Goal: Task Accomplishment & Management: Complete application form

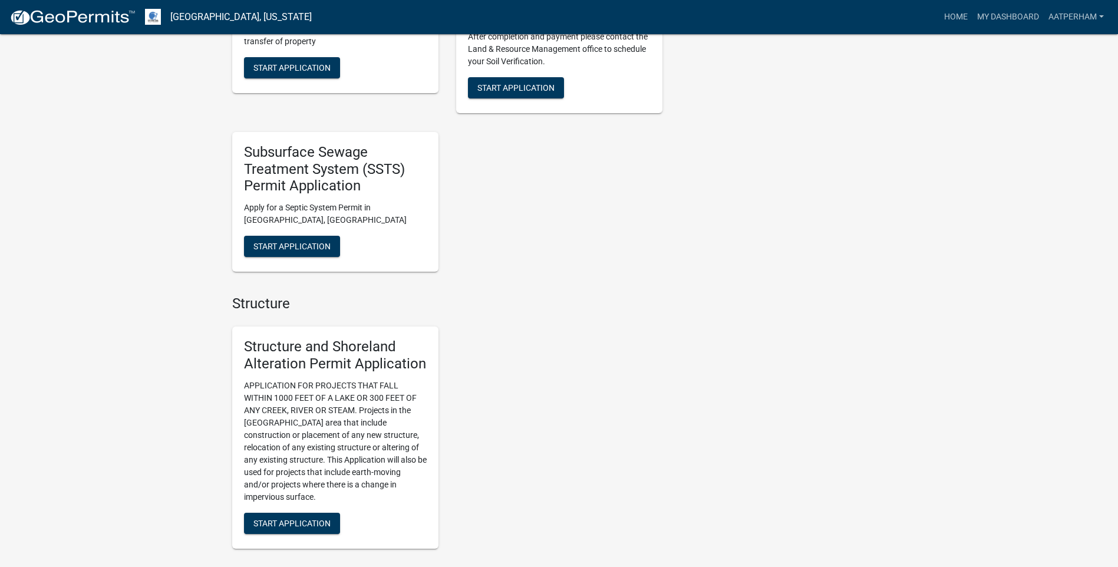
scroll to position [589, 0]
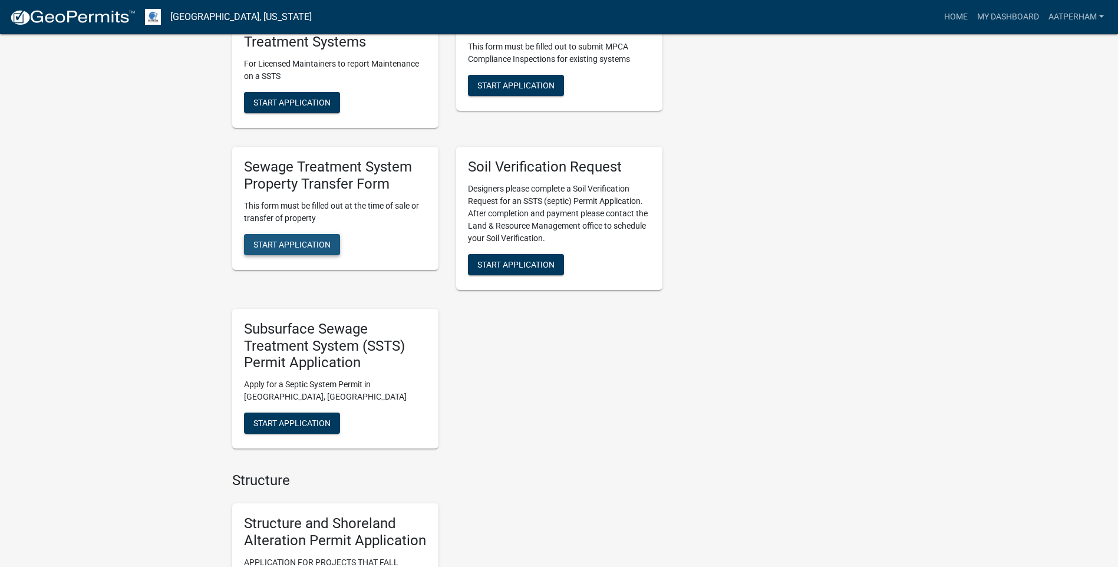
click at [293, 243] on span "Start Application" at bounding box center [291, 243] width 77 height 9
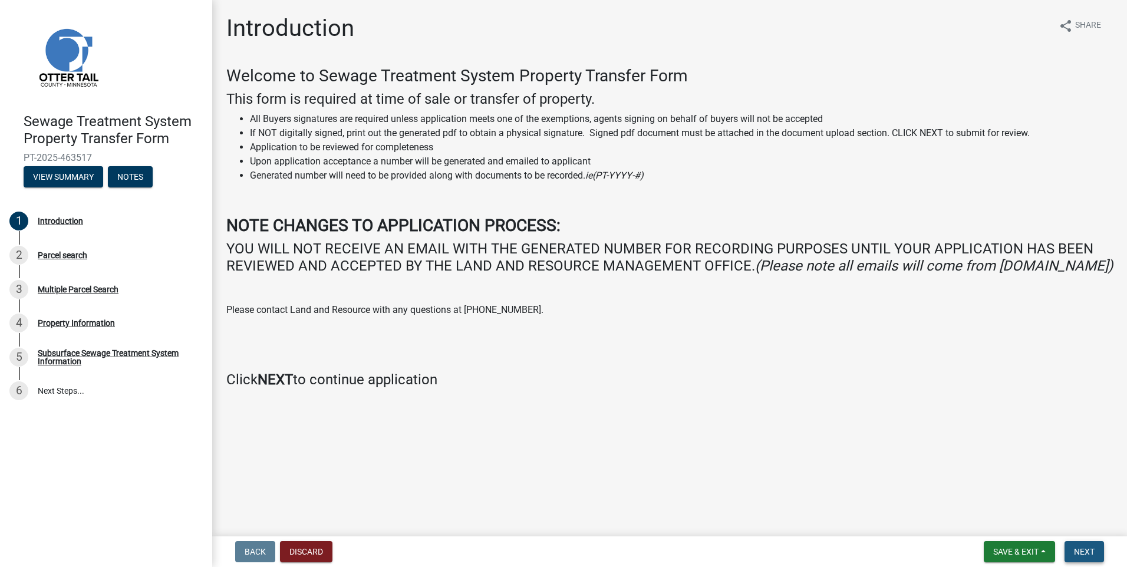
click at [1078, 555] on span "Next" at bounding box center [1084, 551] width 21 height 9
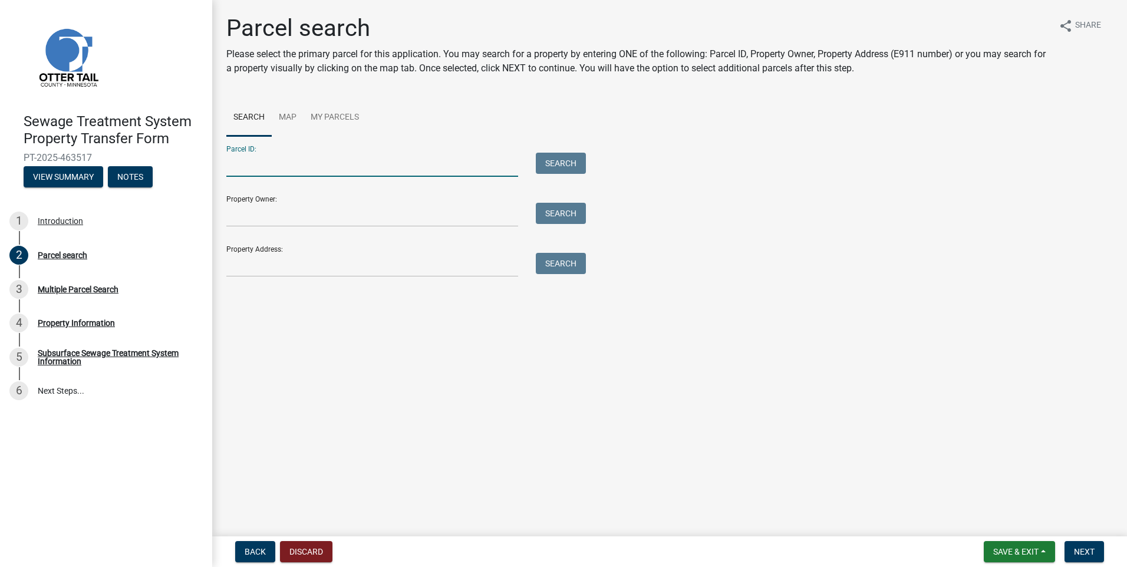
click at [247, 164] on input "Parcel ID:" at bounding box center [372, 165] width 292 height 24
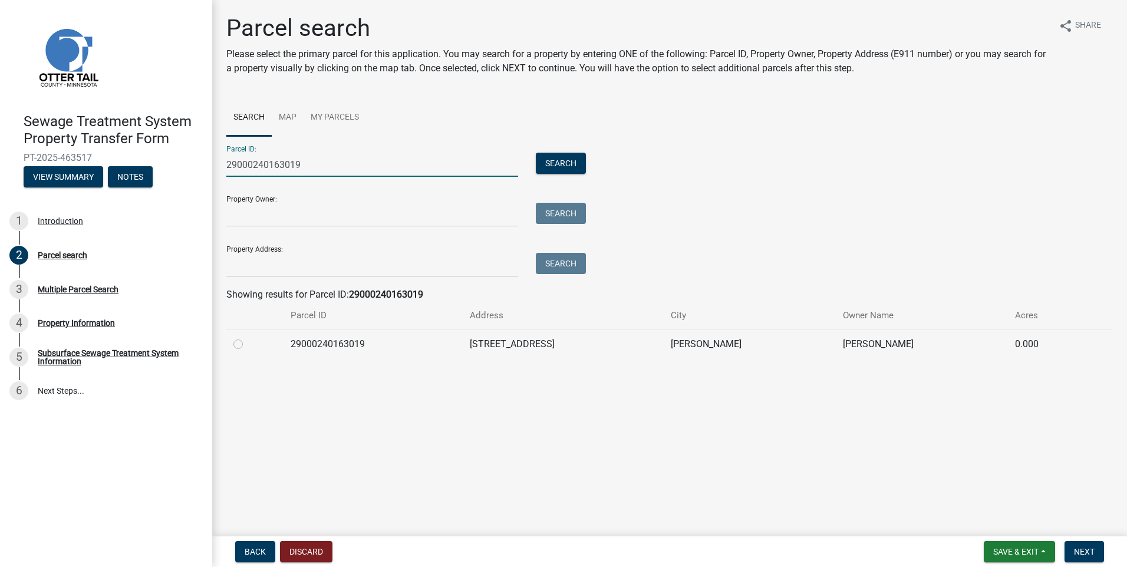
type input "29000240163019"
click at [247, 351] on td at bounding box center [254, 343] width 57 height 29
click at [247, 337] on label at bounding box center [247, 337] width 0 height 0
click at [247, 344] on input "radio" at bounding box center [251, 341] width 8 height 8
radio input "true"
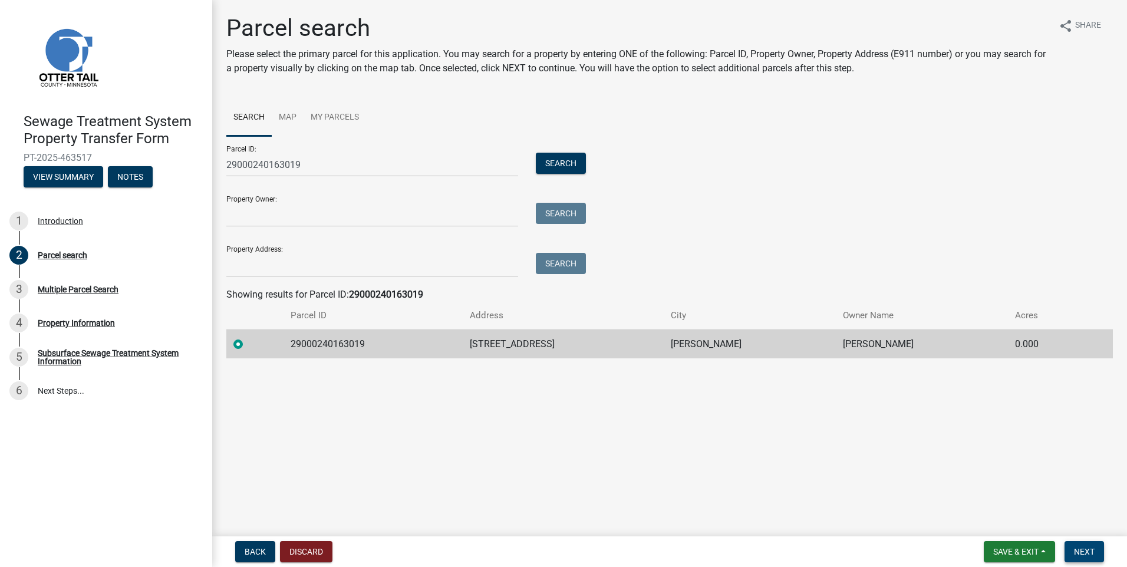
click at [1082, 551] on span "Next" at bounding box center [1084, 551] width 21 height 9
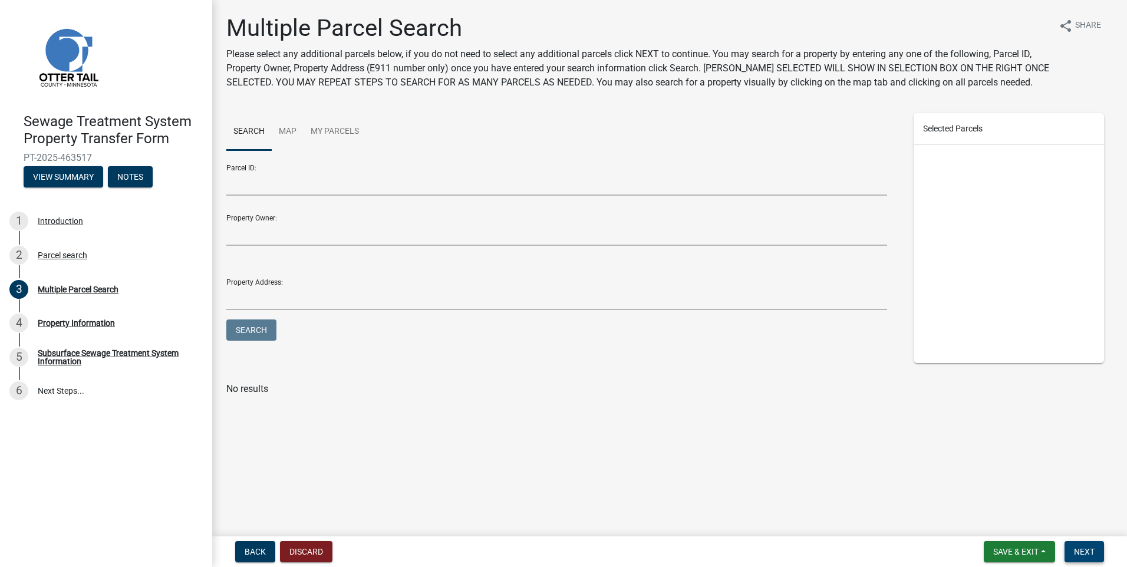
click at [1092, 547] on span "Next" at bounding box center [1084, 551] width 21 height 9
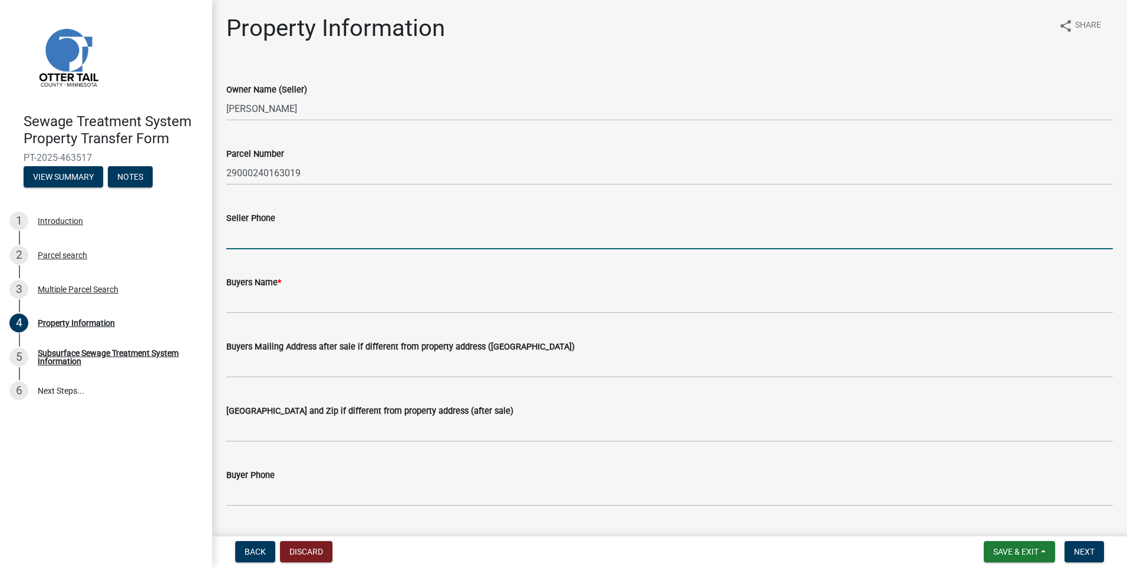
click at [243, 228] on input "Seller Phone" at bounding box center [669, 237] width 886 height 24
type input "[PHONE_NUMBER]"
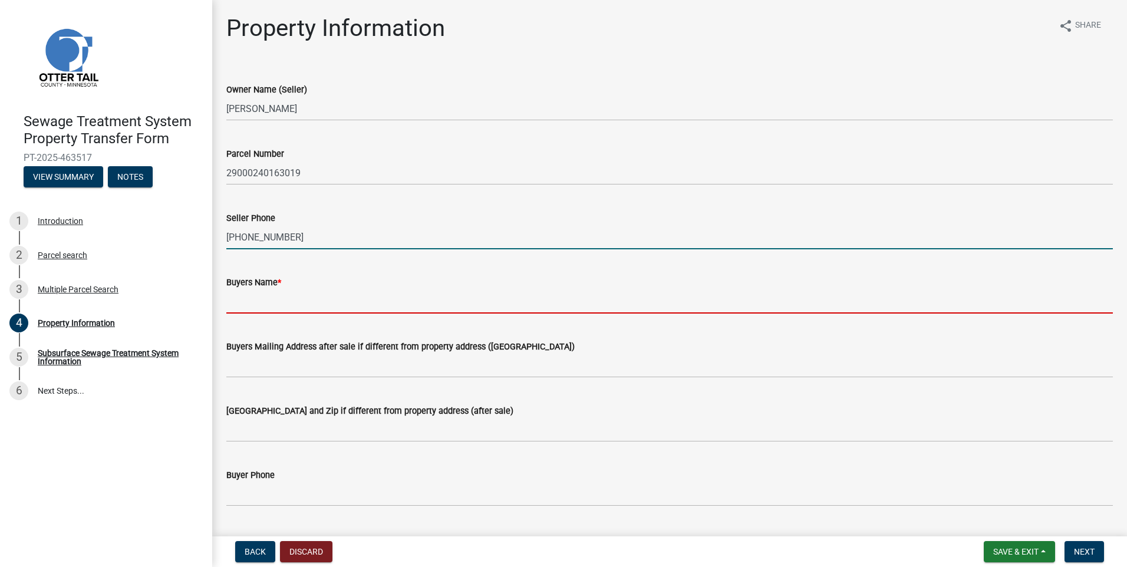
click at [240, 295] on input "Buyers Name *" at bounding box center [669, 301] width 886 height 24
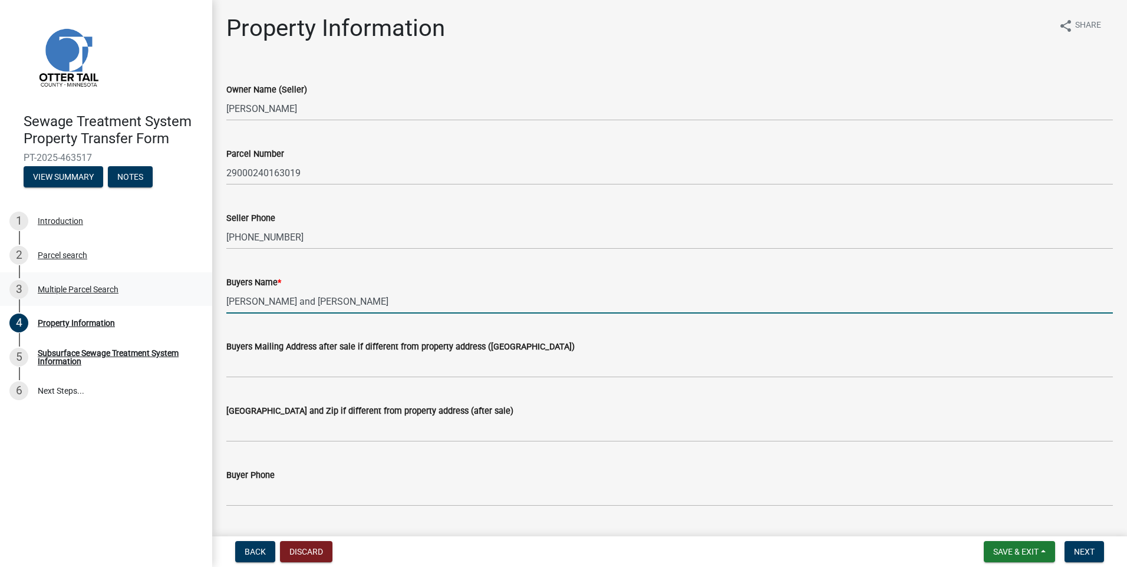
type input "[PERSON_NAME] and [PERSON_NAME]"
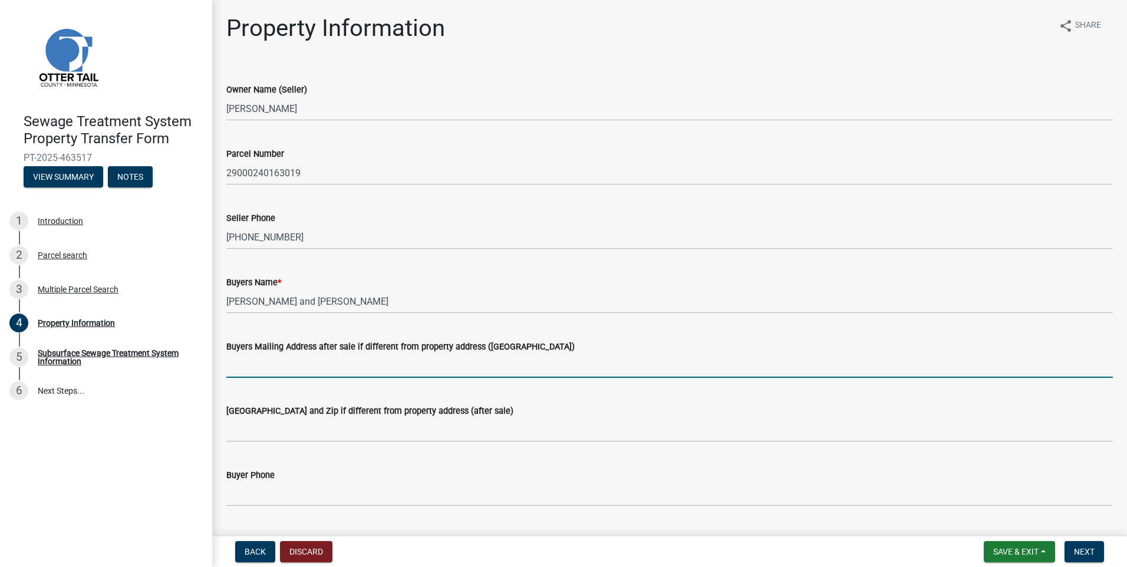
click at [250, 363] on input "Buyers Mailing Address after sale if different from property address ([GEOGRAPH…" at bounding box center [669, 366] width 886 height 24
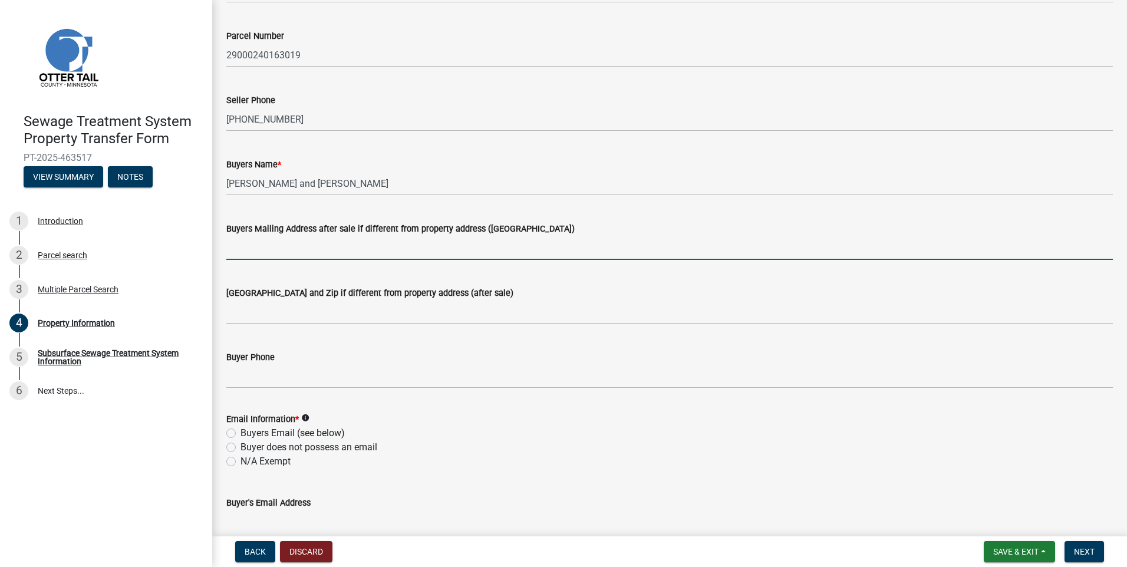
scroll to position [295, 0]
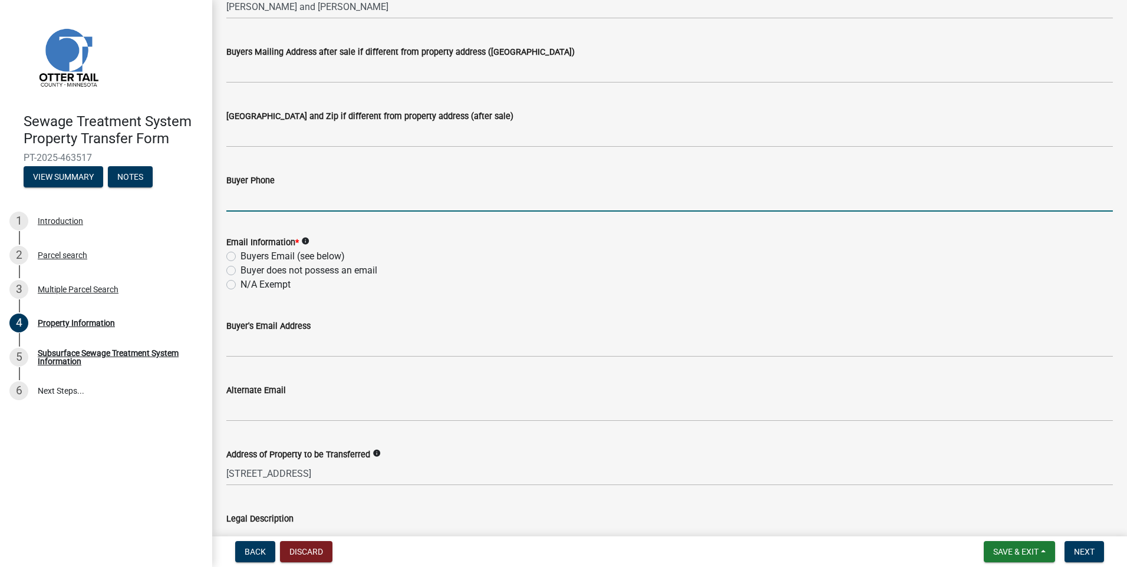
click at [246, 199] on input "Buyer Phone" at bounding box center [669, 199] width 886 height 24
type input "[PHONE_NUMBER]"
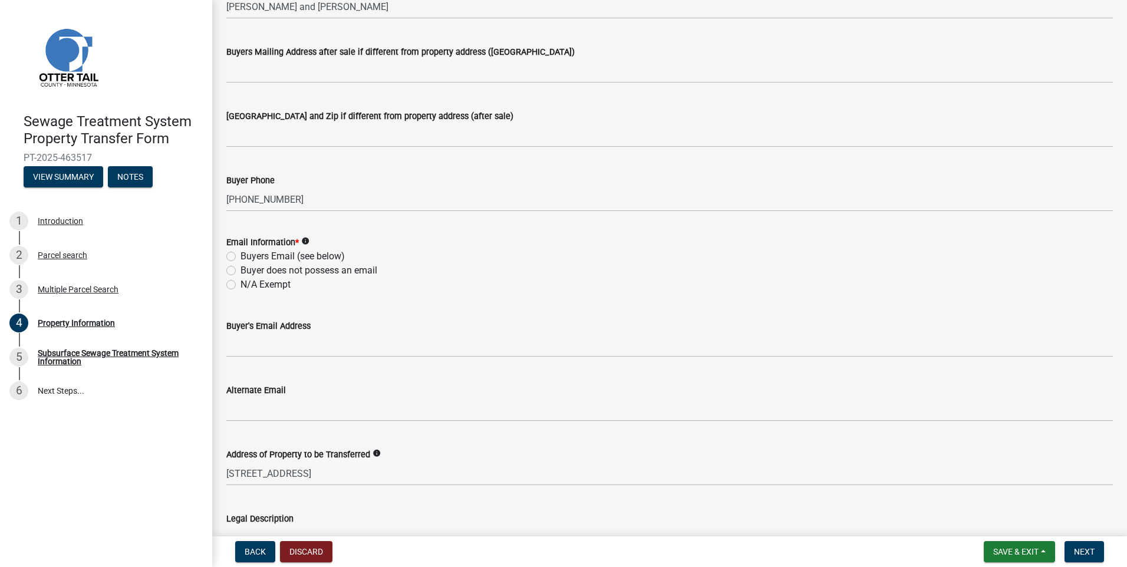
click at [240, 253] on label "Buyers Email (see below)" at bounding box center [292, 256] width 104 height 14
click at [240, 253] on input "Buyers Email (see below)" at bounding box center [244, 253] width 8 height 8
radio input "true"
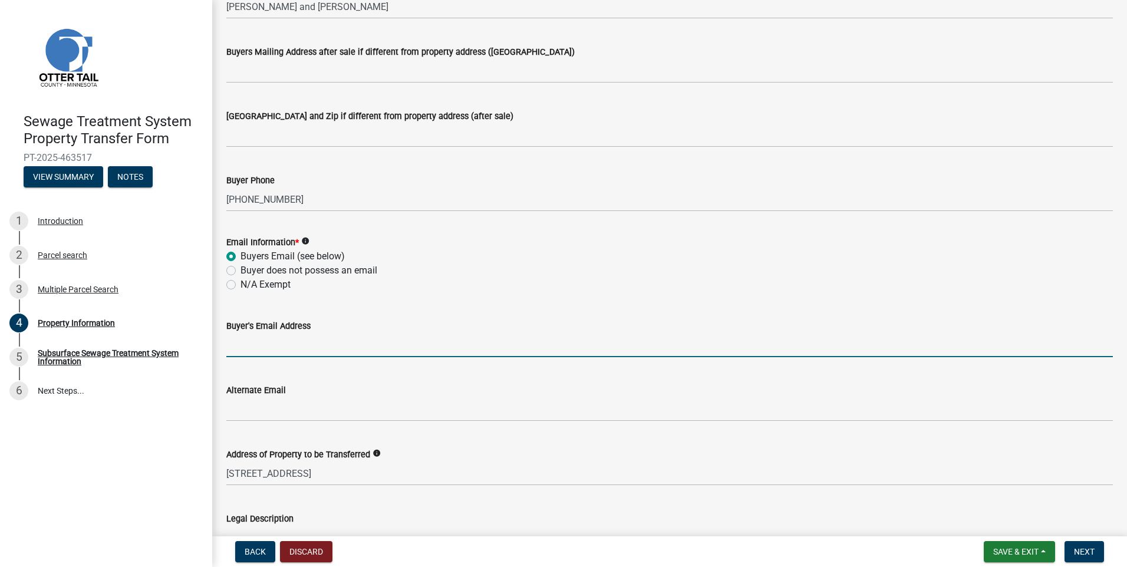
click at [257, 342] on input "Buyer's Email Address" at bounding box center [669, 345] width 886 height 24
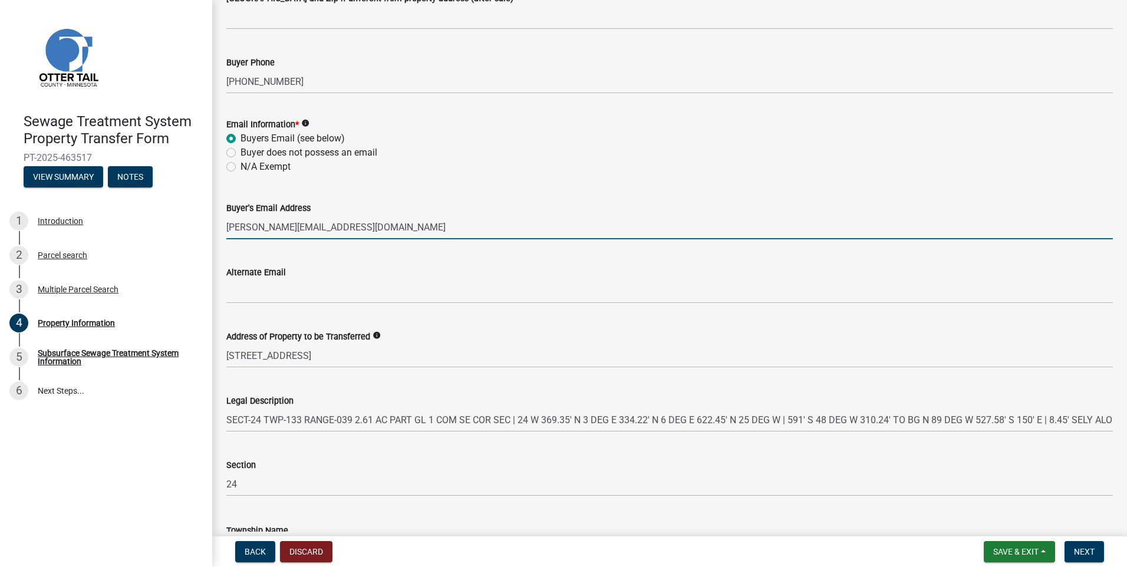
scroll to position [498, 0]
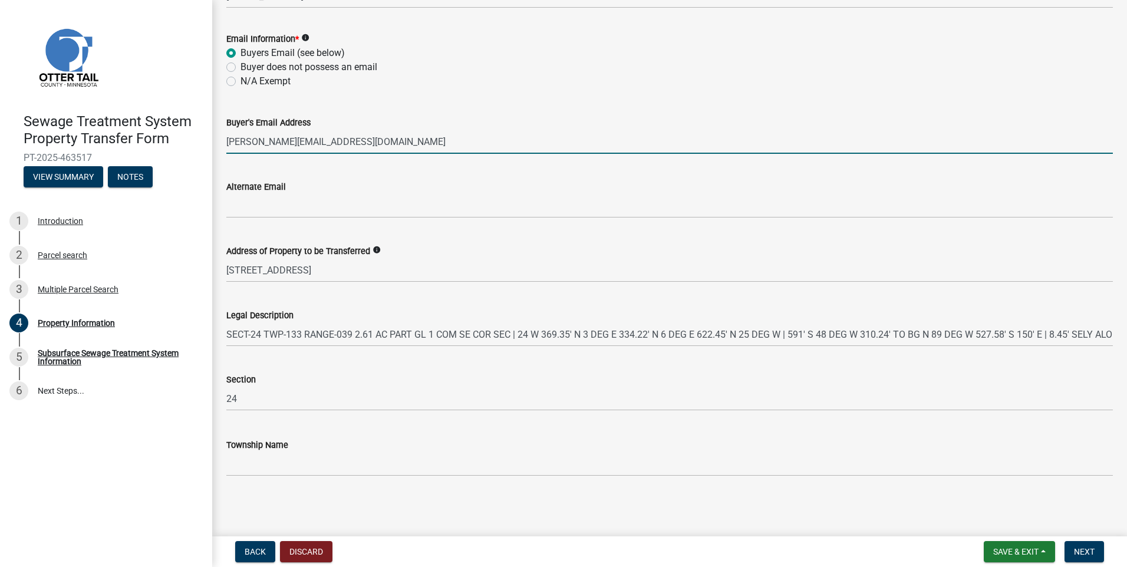
type input "[PERSON_NAME][EMAIL_ADDRESS][DOMAIN_NAME]"
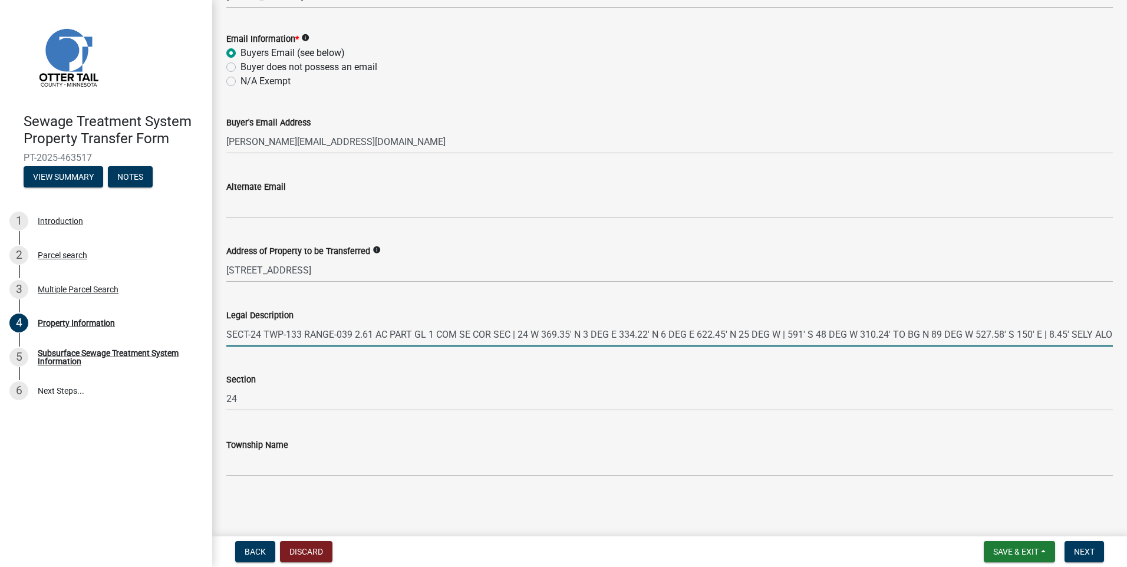
click at [1068, 337] on input "SECT-24 TWP-133 RANGE-039 2.61 AC PART GL 1 COM SE COR SEC | 24 W 369.35' N 3 D…" at bounding box center [669, 334] width 886 height 24
click at [1084, 544] on button "Next" at bounding box center [1083, 551] width 39 height 21
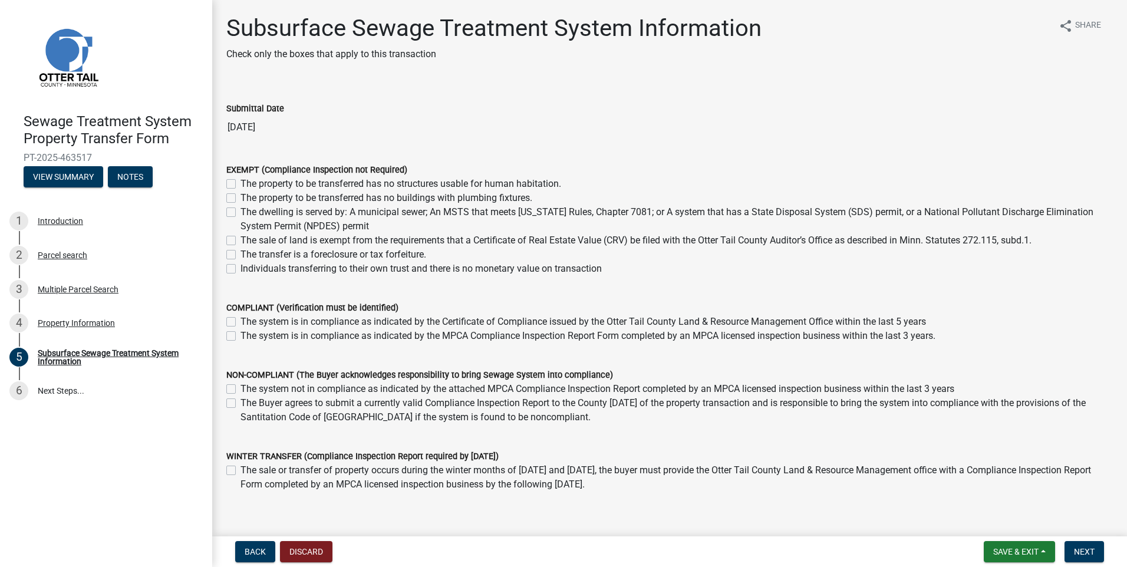
click at [240, 336] on label "The system is in compliance as indicated by the MPCA Compliance Inspection Repo…" at bounding box center [587, 336] width 695 height 14
click at [240, 336] on input "The system is in compliance as indicated by the MPCA Compliance Inspection Repo…" at bounding box center [244, 333] width 8 height 8
checkbox input "true"
checkbox input "false"
checkbox input "true"
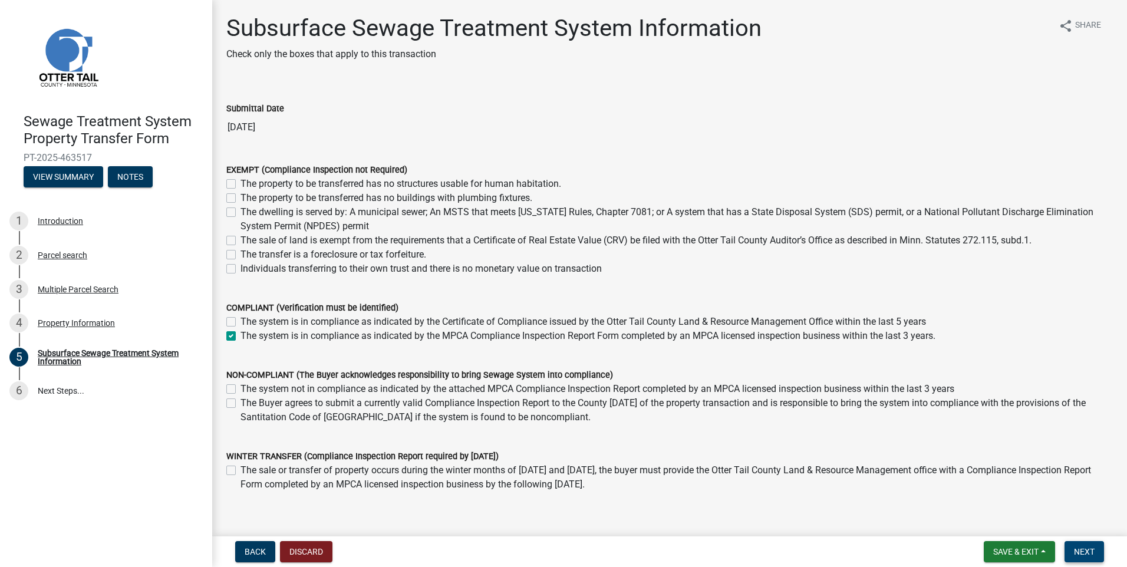
click at [1082, 550] on span "Next" at bounding box center [1084, 551] width 21 height 9
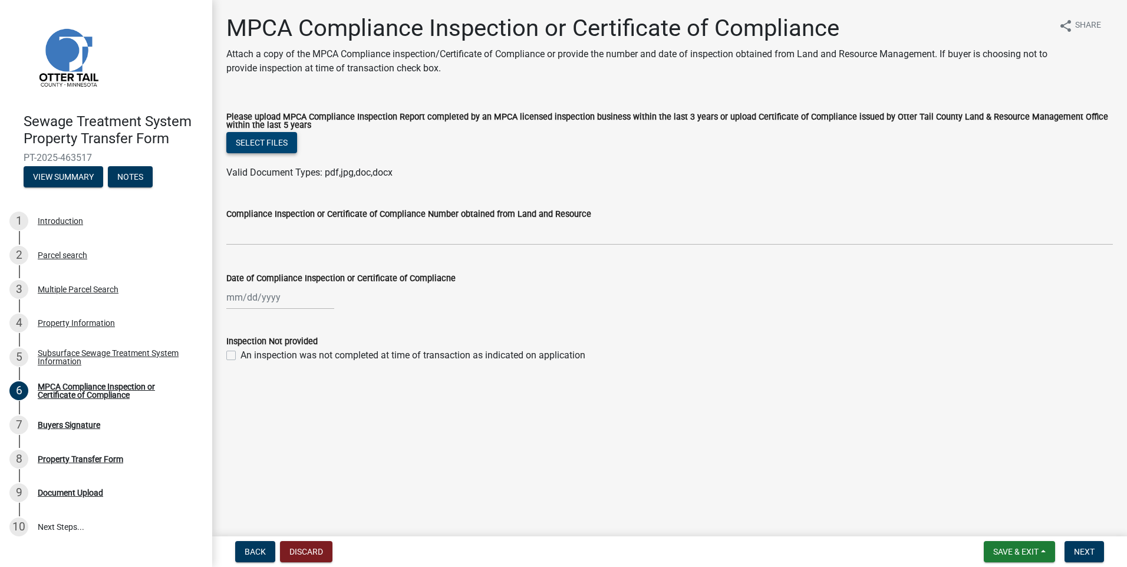
click at [269, 133] on button "Select files" at bounding box center [261, 142] width 71 height 21
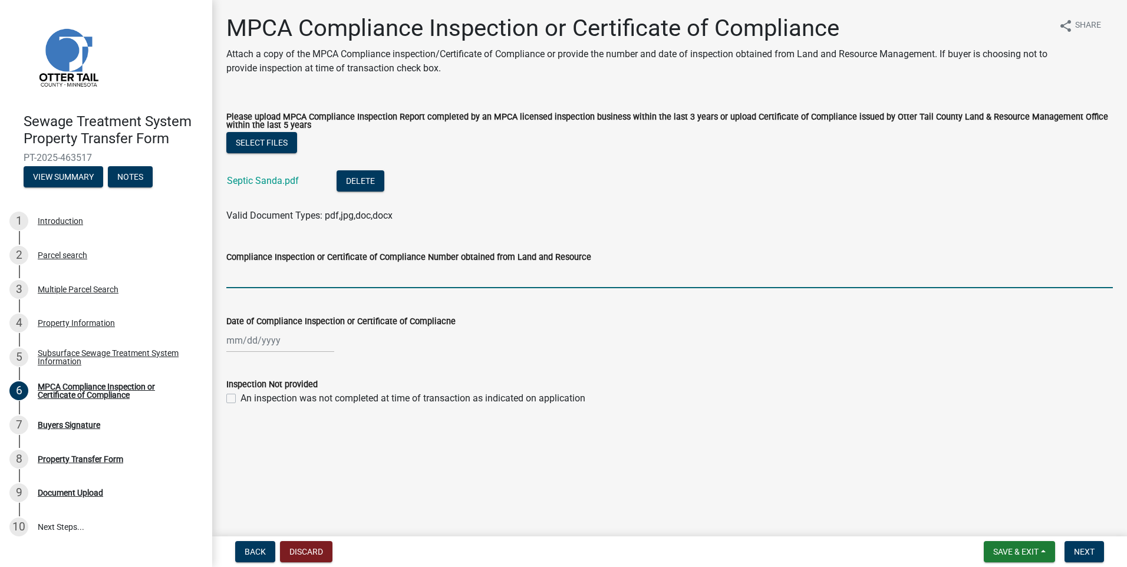
click at [298, 282] on input "Compliance Inspection or Certificate of Compliance Number obtained from Land an…" at bounding box center [669, 276] width 886 height 24
click at [576, 273] on input "7526" at bounding box center [669, 276] width 886 height 24
type input "7526"
click at [239, 336] on div at bounding box center [280, 340] width 108 height 24
select select "8"
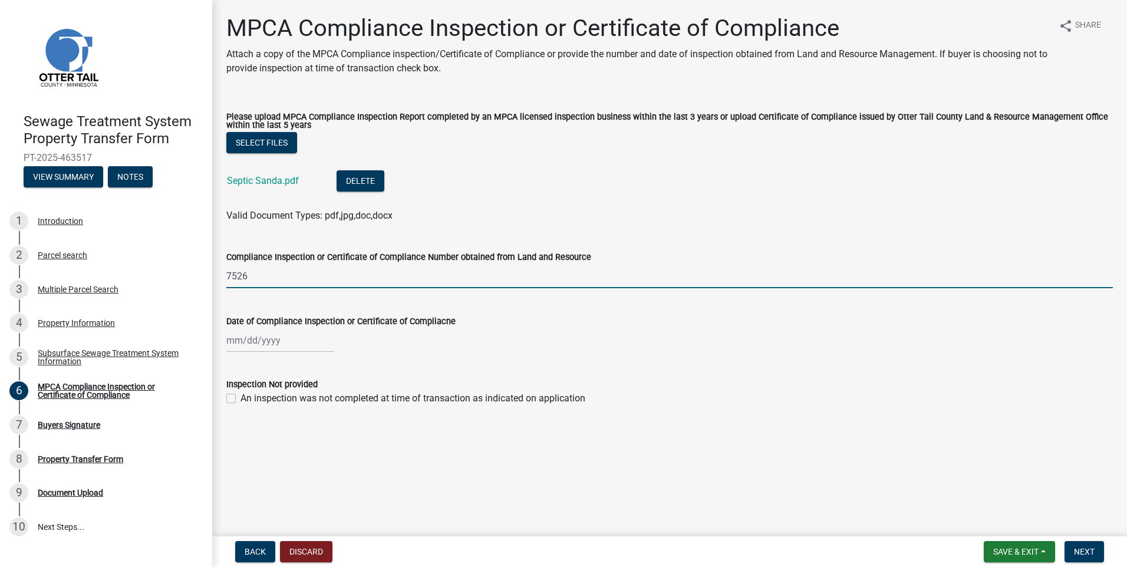
select select "2025"
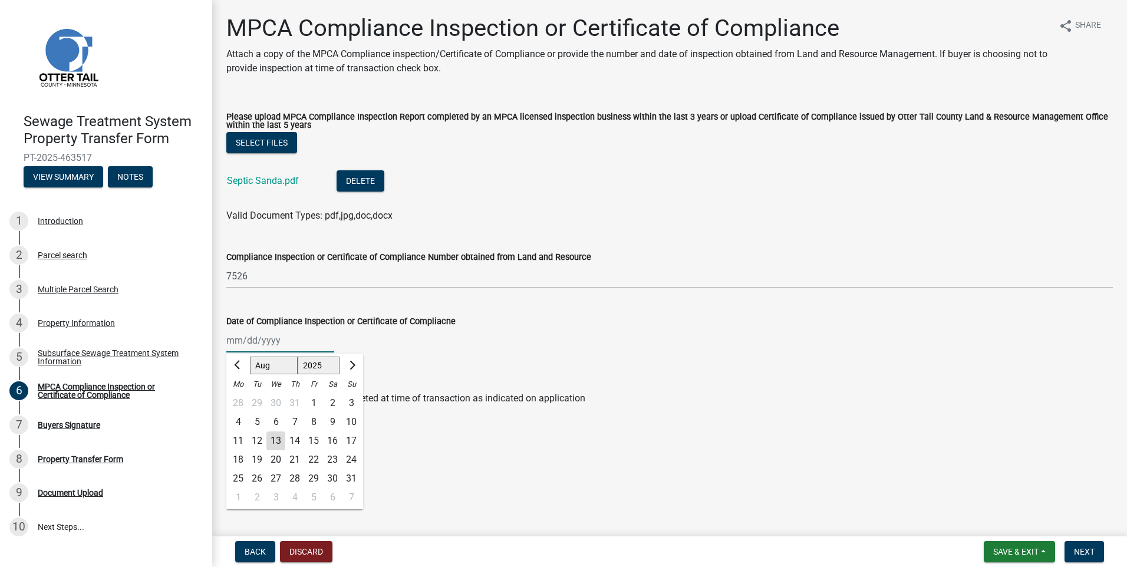
click at [230, 346] on input "Date of Compliance Inspection or Certificate of Compliacne" at bounding box center [280, 340] width 108 height 24
type input "[DATE]"
click at [694, 335] on div "[DATE] [PERSON_NAME] Apr May Jun [DATE] Aug Sep Oct Nov [DATE] 1526 1527 1528 1…" at bounding box center [669, 340] width 886 height 24
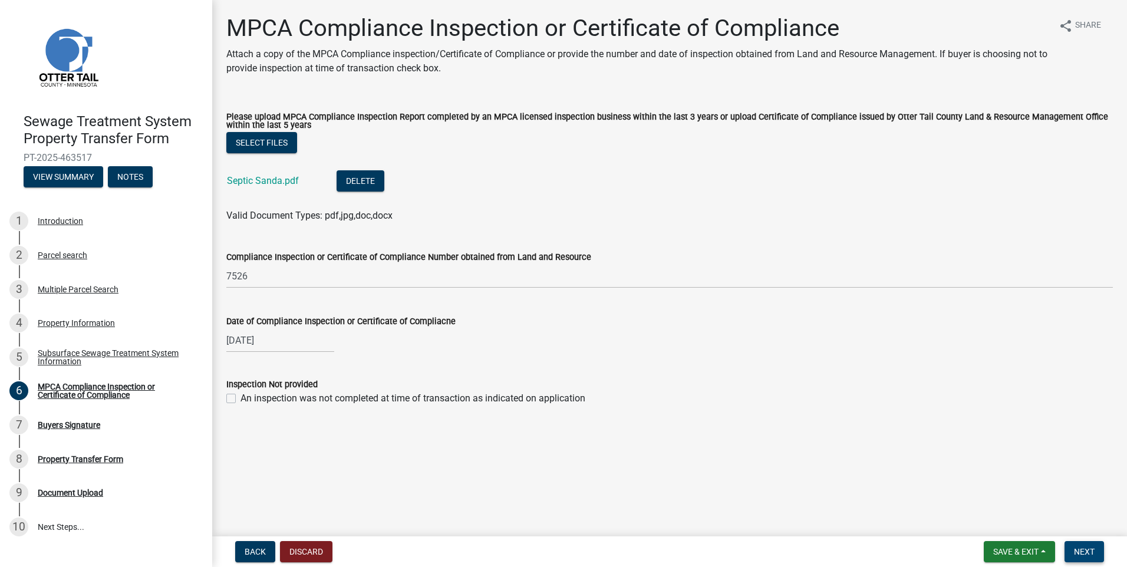
click at [1080, 549] on span "Next" at bounding box center [1084, 551] width 21 height 9
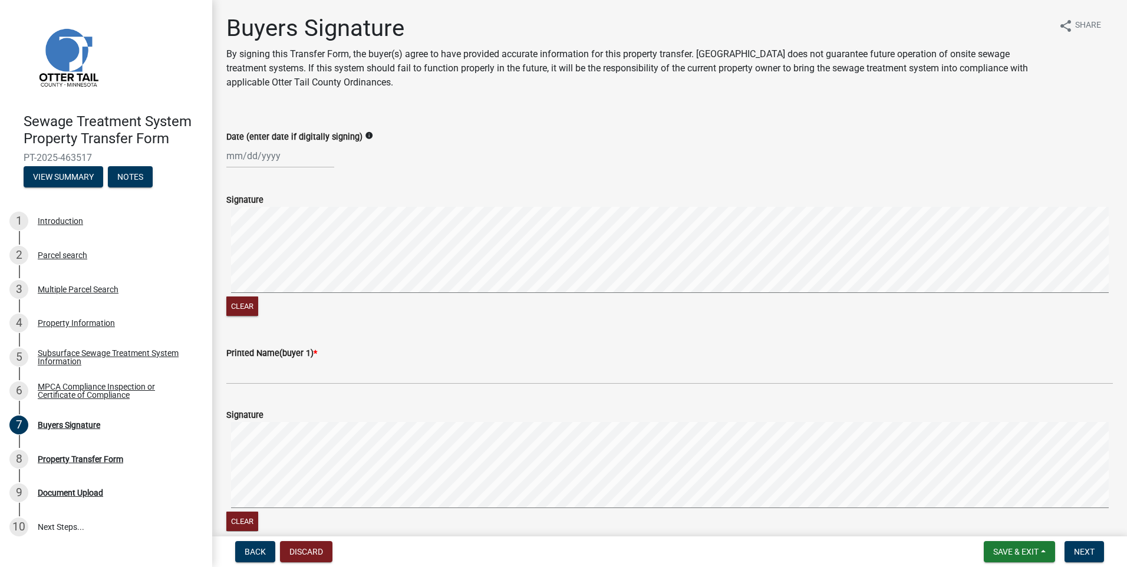
scroll to position [177, 0]
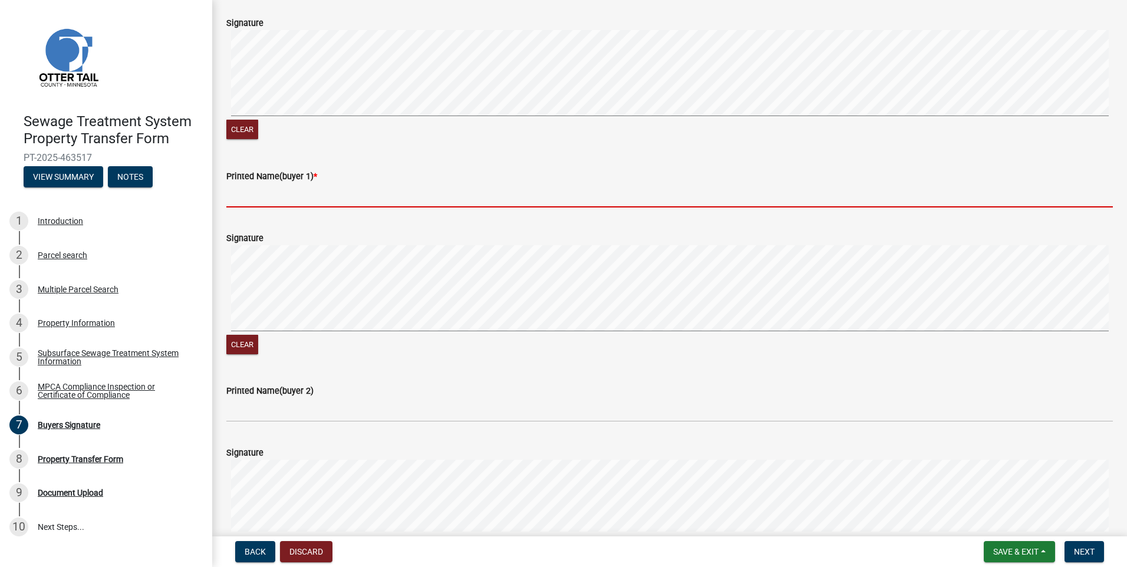
click at [290, 192] on input "Printed Name(buyer 1) *" at bounding box center [669, 195] width 886 height 24
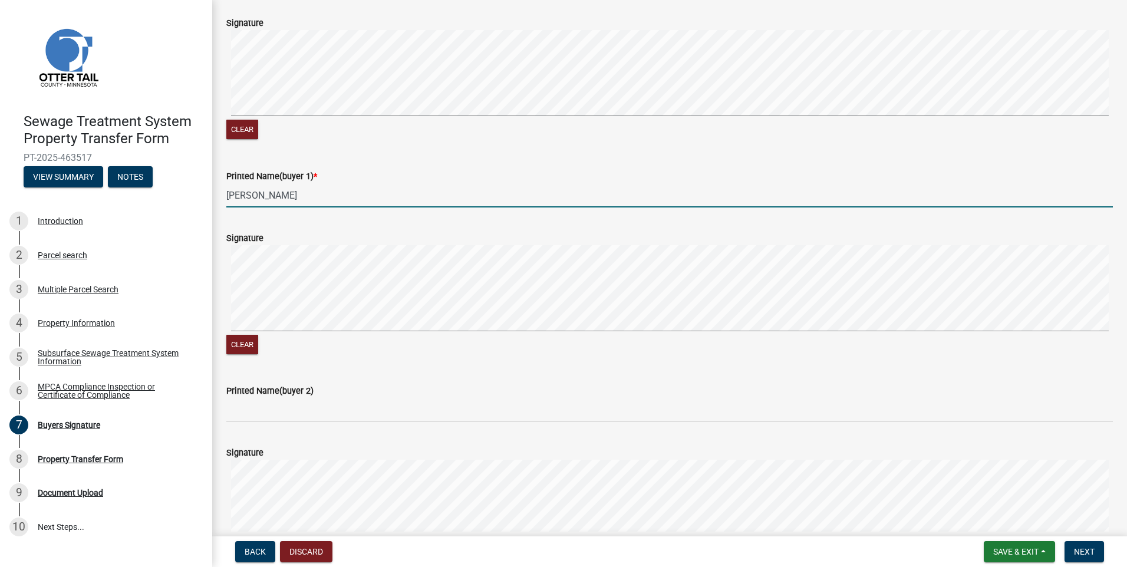
type input "[PERSON_NAME]"
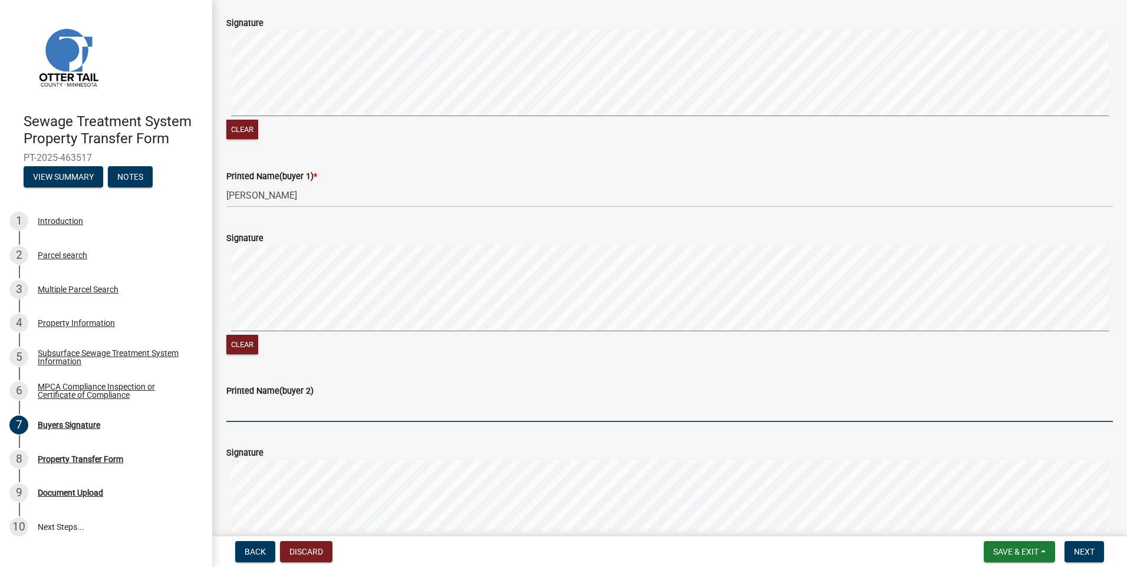
click at [268, 407] on input "Printed Name(buyer 2)" at bounding box center [669, 410] width 886 height 24
type input "[PERSON_NAME]"
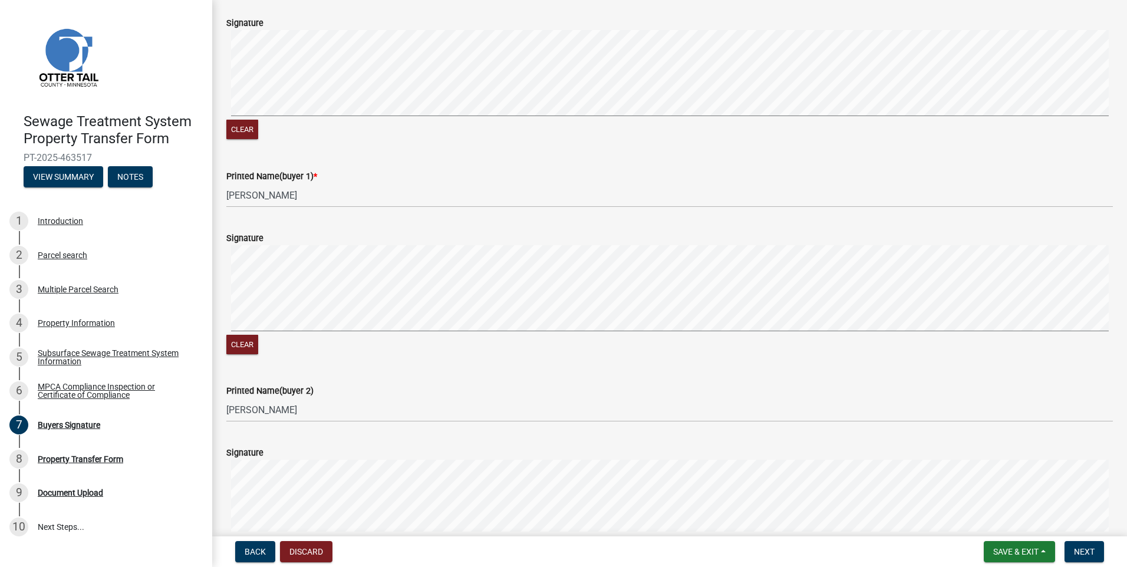
scroll to position [471, 0]
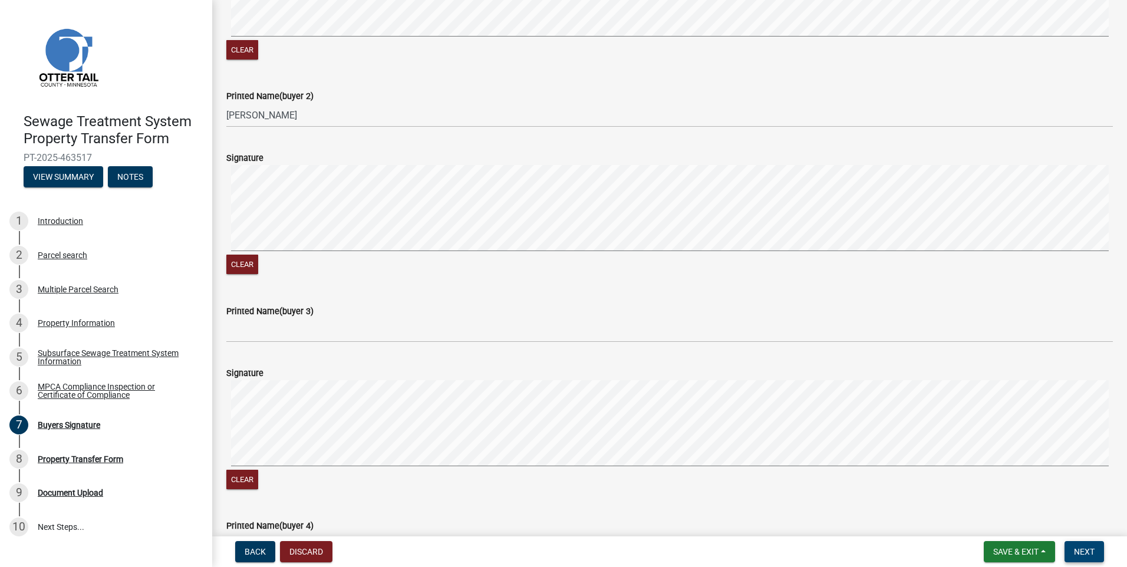
click at [1087, 549] on span "Next" at bounding box center [1084, 551] width 21 height 9
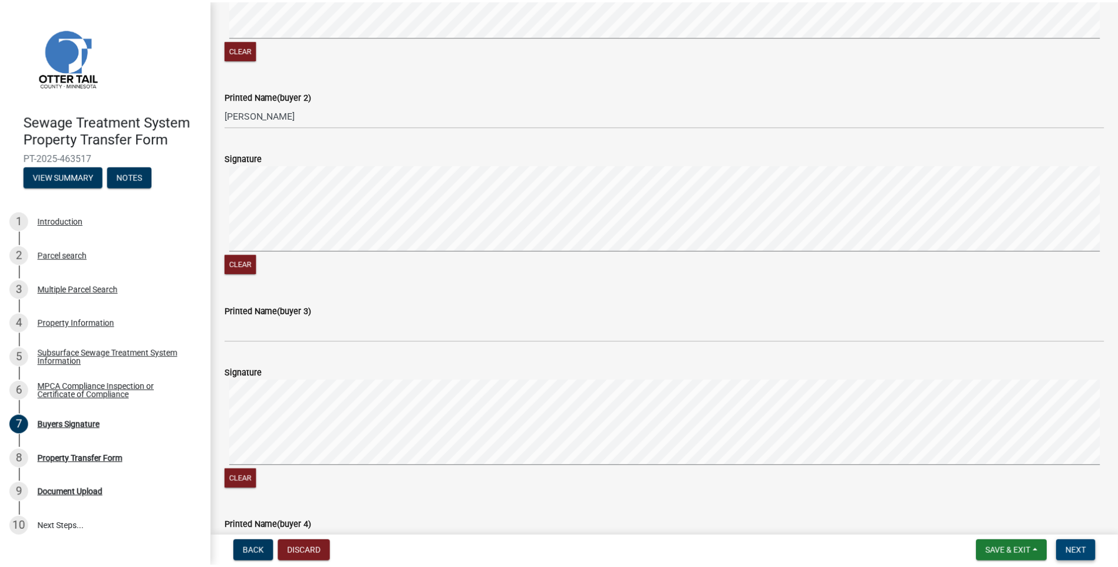
scroll to position [0, 0]
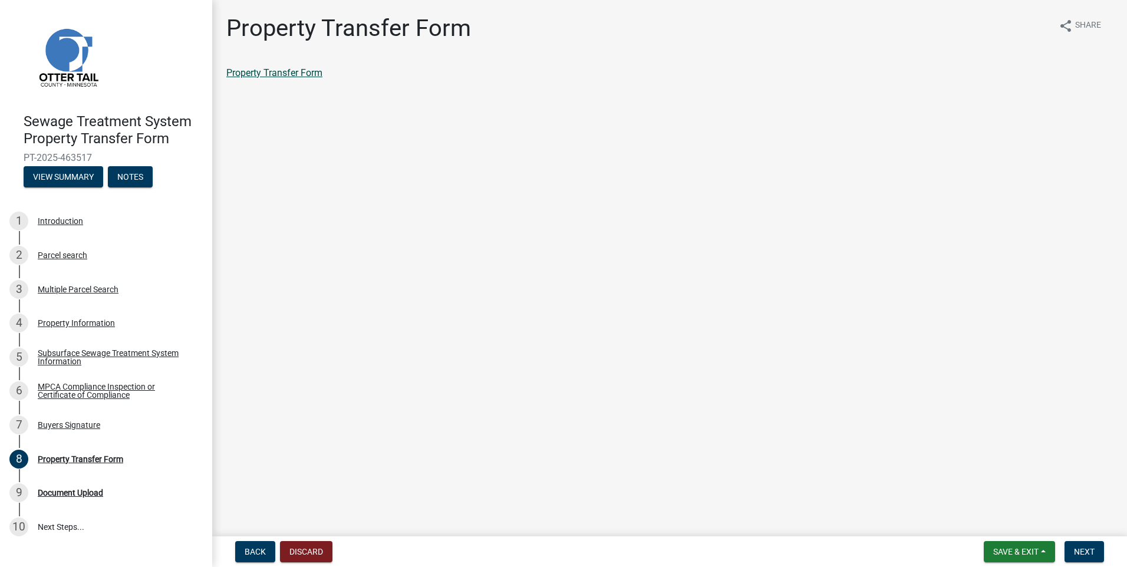
click at [286, 69] on link "Property Transfer Form" at bounding box center [274, 72] width 96 height 11
click at [1081, 551] on span "Next" at bounding box center [1084, 551] width 21 height 9
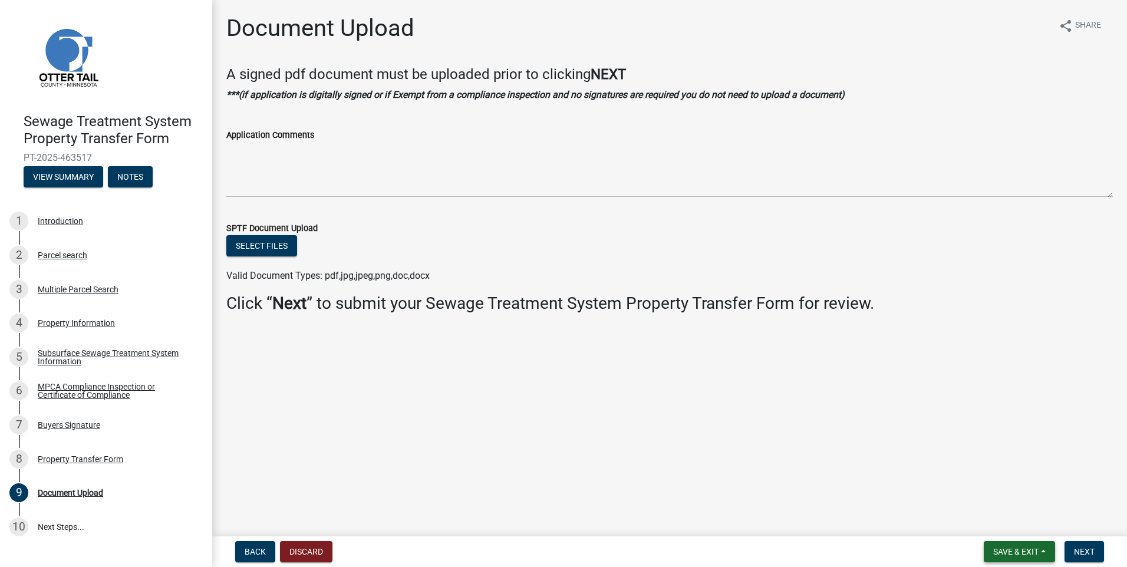
click at [1031, 547] on span "Save & Exit" at bounding box center [1015, 551] width 45 height 9
click at [1022, 529] on button "Save & Exit" at bounding box center [1008, 521] width 94 height 28
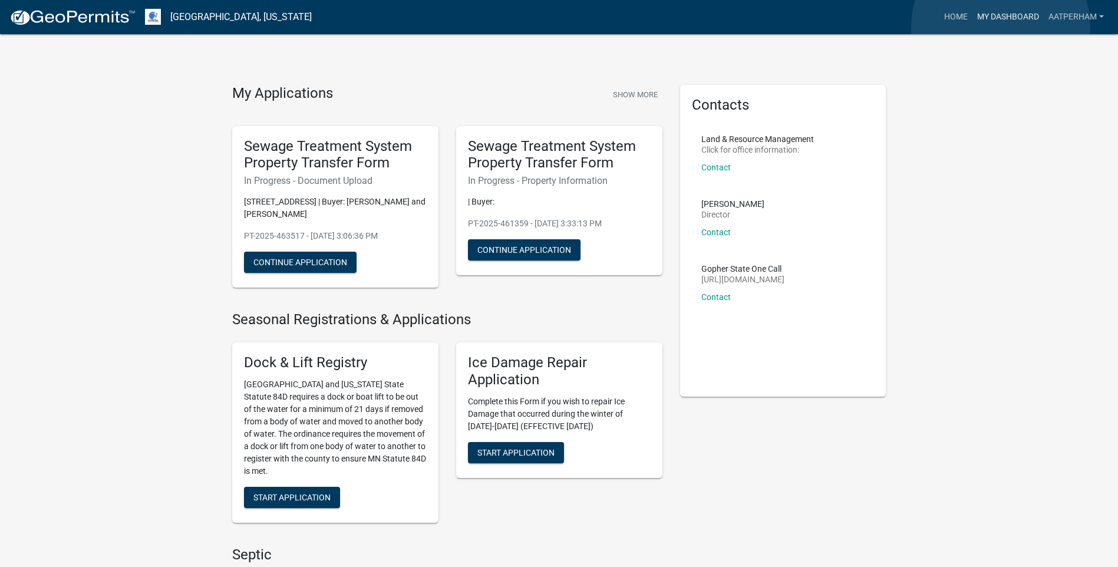
click at [1001, 27] on link "My Dashboard" at bounding box center [1007, 17] width 71 height 22
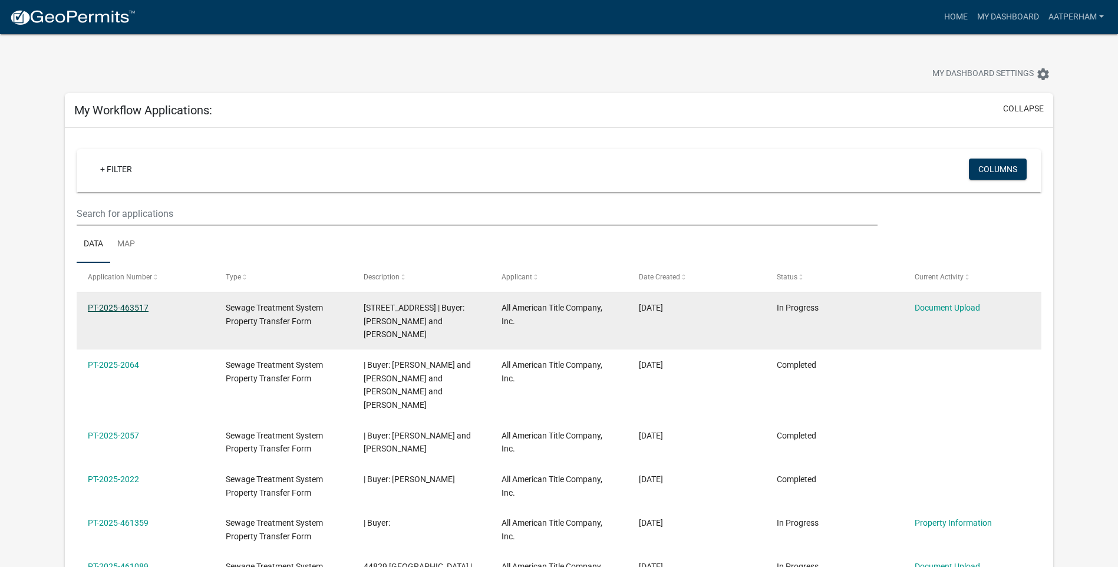
click at [123, 307] on link "PT-2025-463517" at bounding box center [118, 307] width 61 height 9
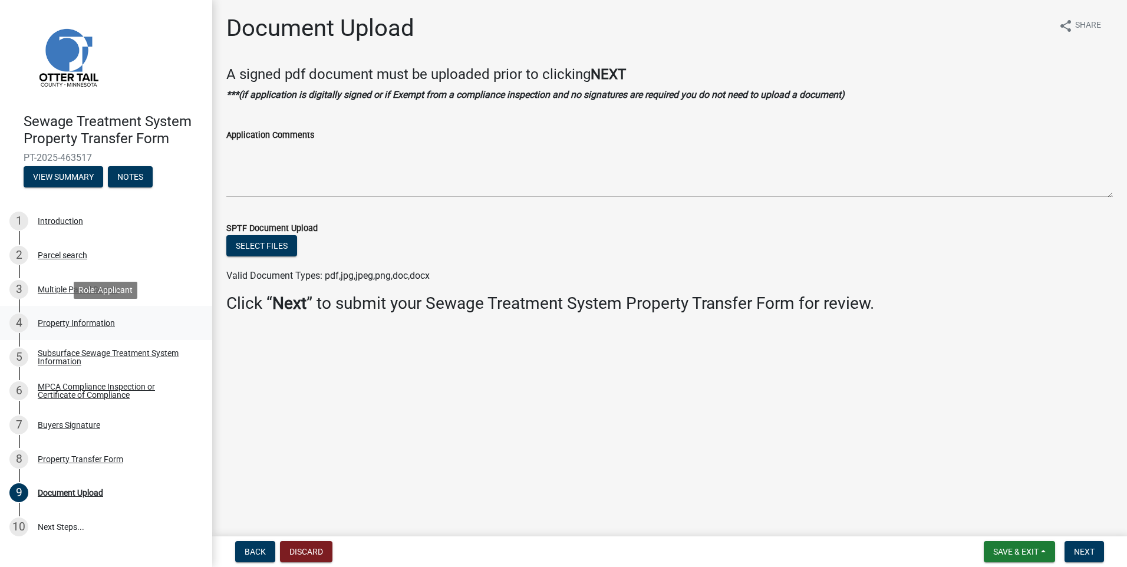
click at [83, 322] on div "Property Information" at bounding box center [76, 323] width 77 height 8
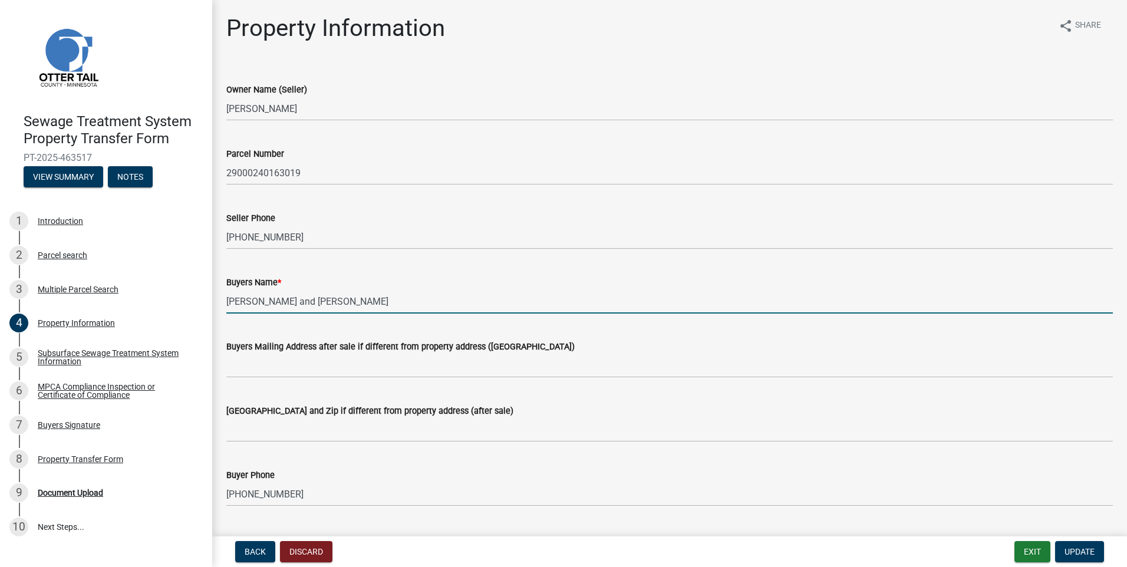
click at [386, 308] on input "[PERSON_NAME] and [PERSON_NAME]" at bounding box center [669, 301] width 886 height 24
click at [434, 300] on input "Derek Tetens and Hannah Steffens and" at bounding box center [669, 301] width 886 height 24
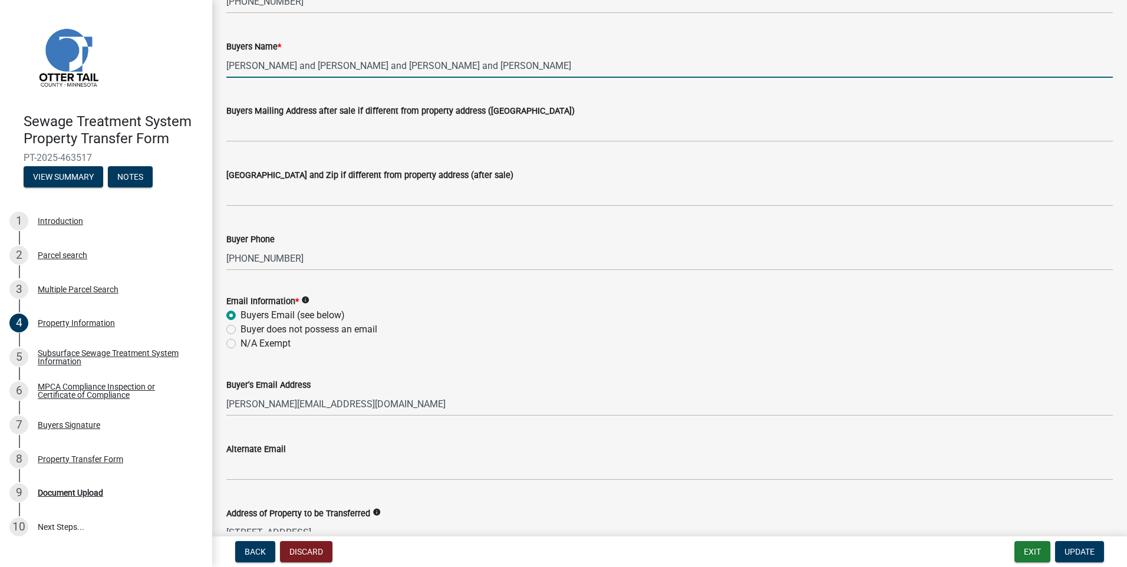
scroll to position [498, 0]
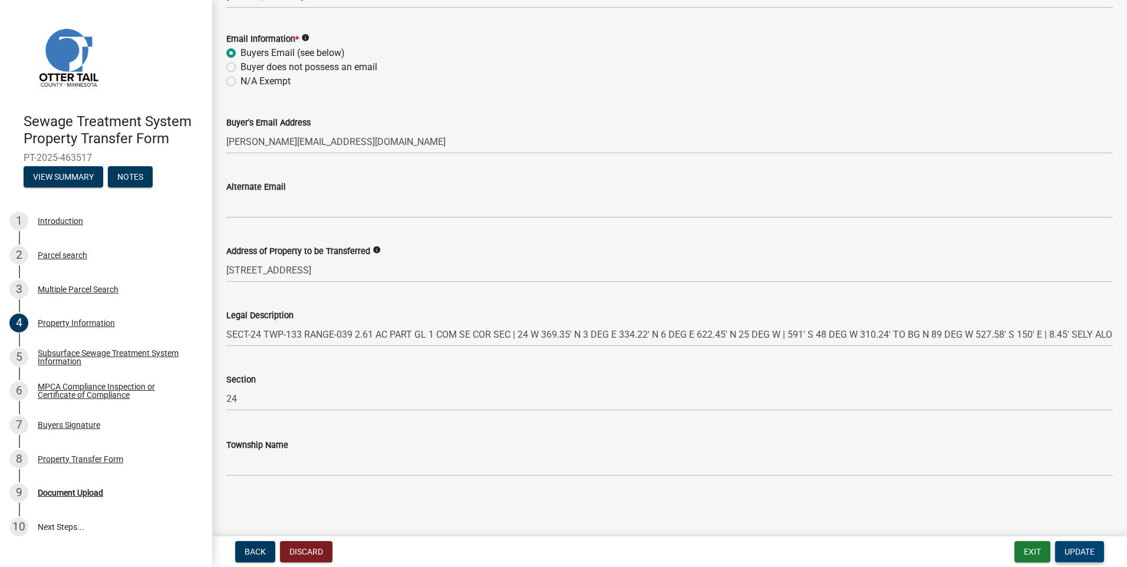
type input "Derek Tetens and Hannah Steffens and Heather Byrd and Jacob Tetens"
click at [1081, 552] on span "Update" at bounding box center [1079, 551] width 30 height 9
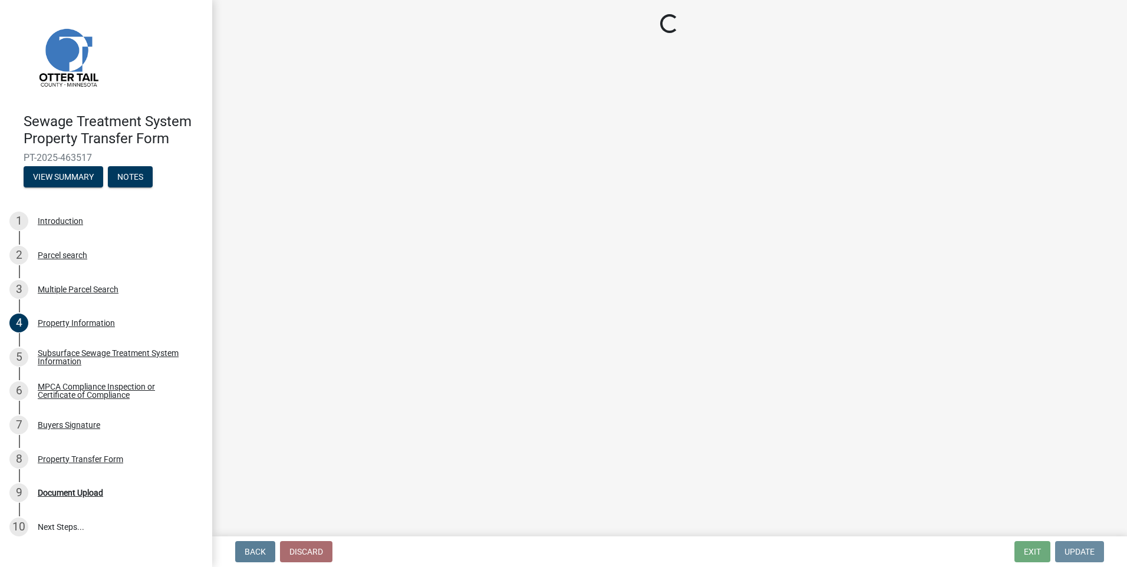
scroll to position [0, 0]
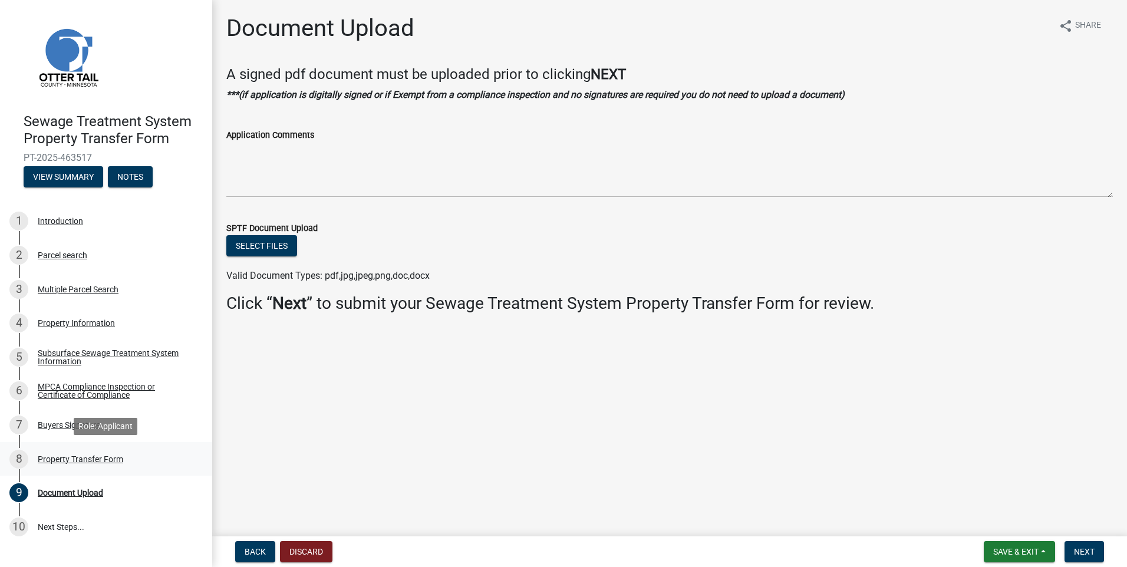
click at [84, 460] on div "Property Transfer Form" at bounding box center [80, 459] width 85 height 8
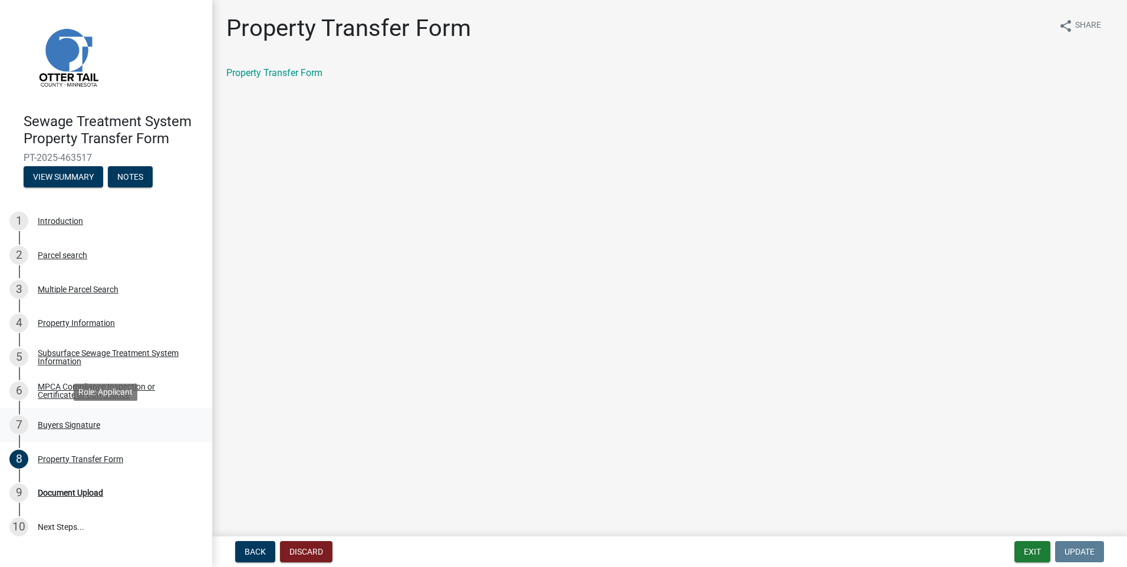
click at [60, 421] on div "Buyers Signature" at bounding box center [69, 425] width 62 height 8
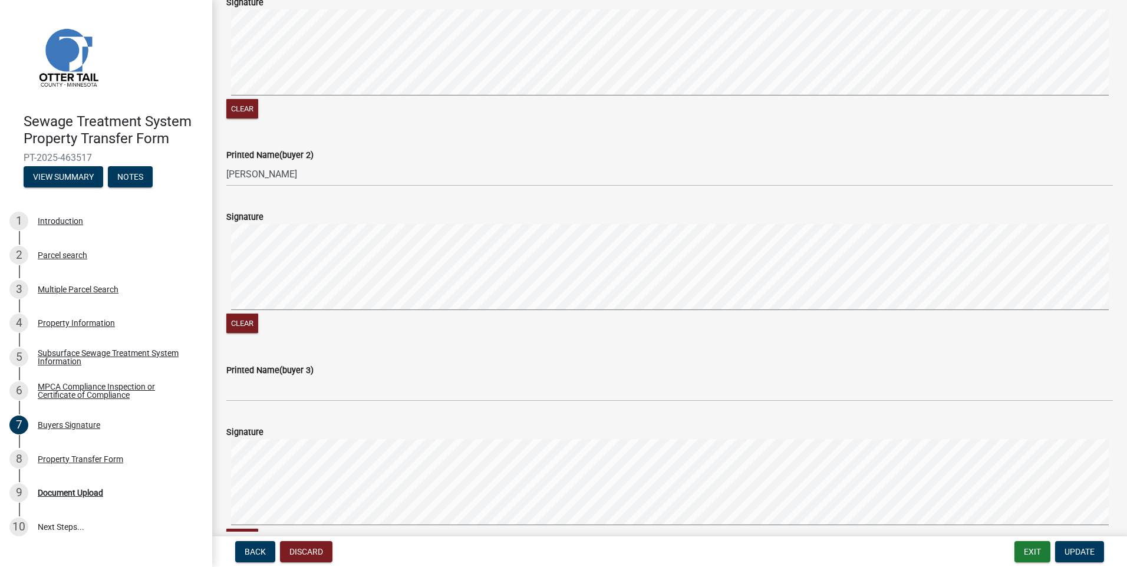
scroll to position [471, 0]
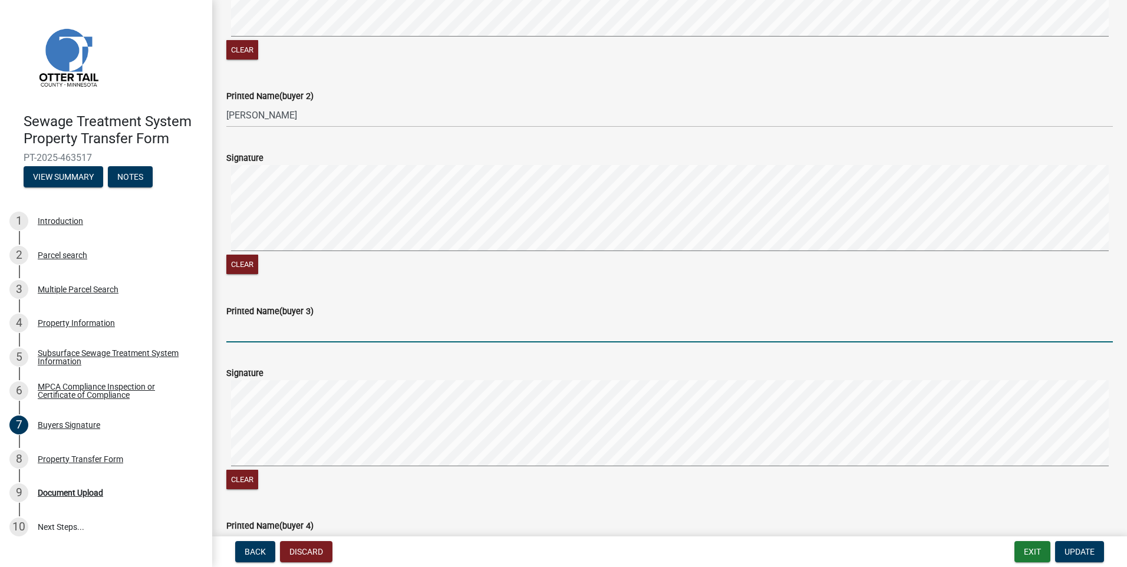
click at [255, 341] on input "Printed Name(buyer 3)" at bounding box center [669, 330] width 886 height 24
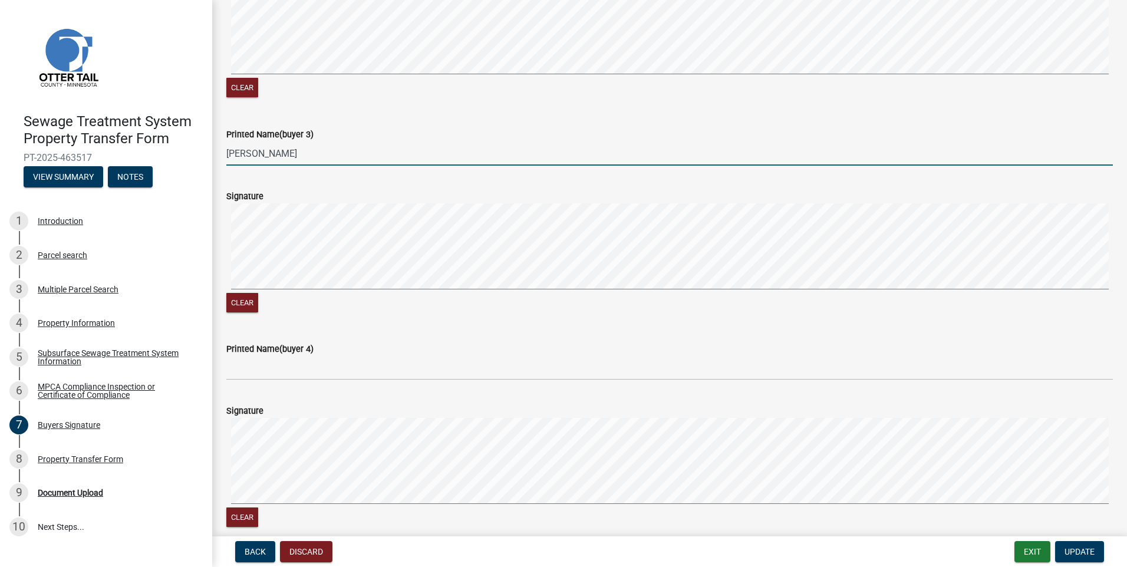
type input "Heather Byrd"
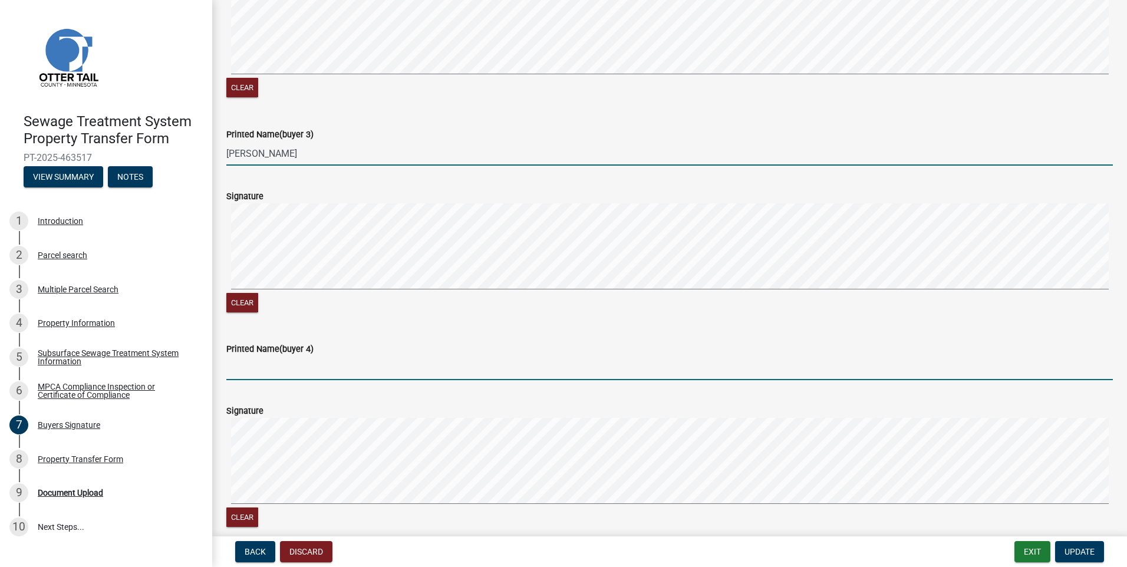
click at [288, 364] on input "Printed Name(buyer 4)" at bounding box center [669, 368] width 886 height 24
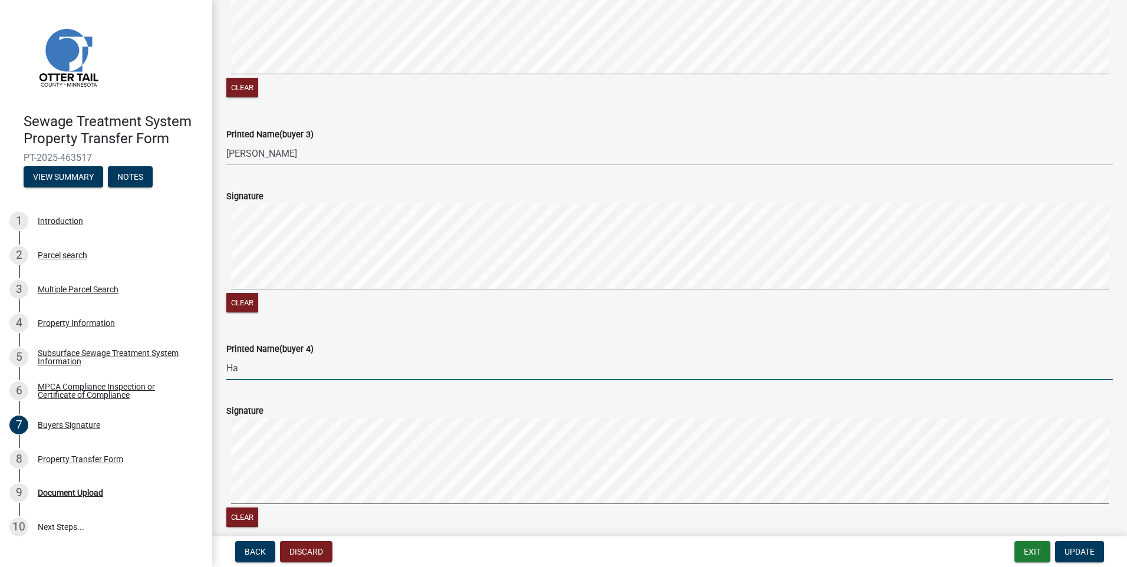
type input "H"
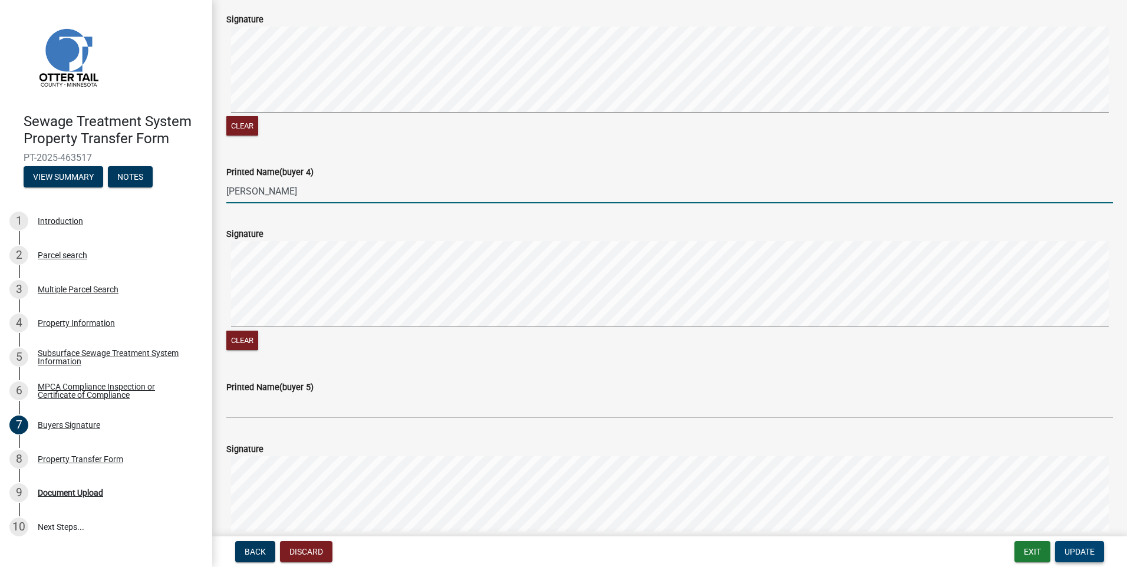
type input "Jacob Tetens"
click at [1085, 545] on button "Update" at bounding box center [1079, 551] width 49 height 21
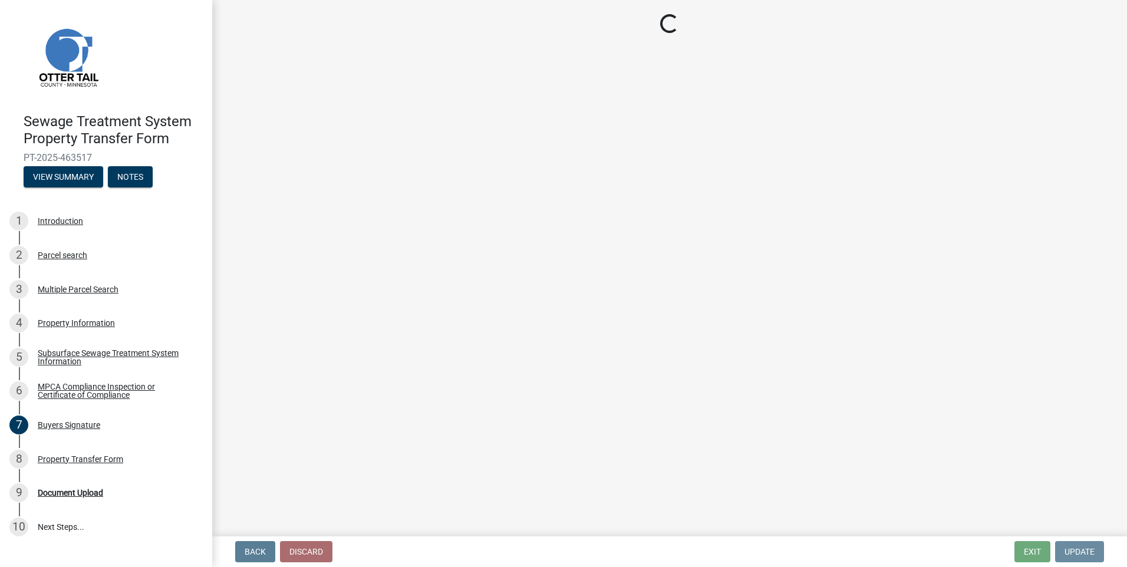
scroll to position [0, 0]
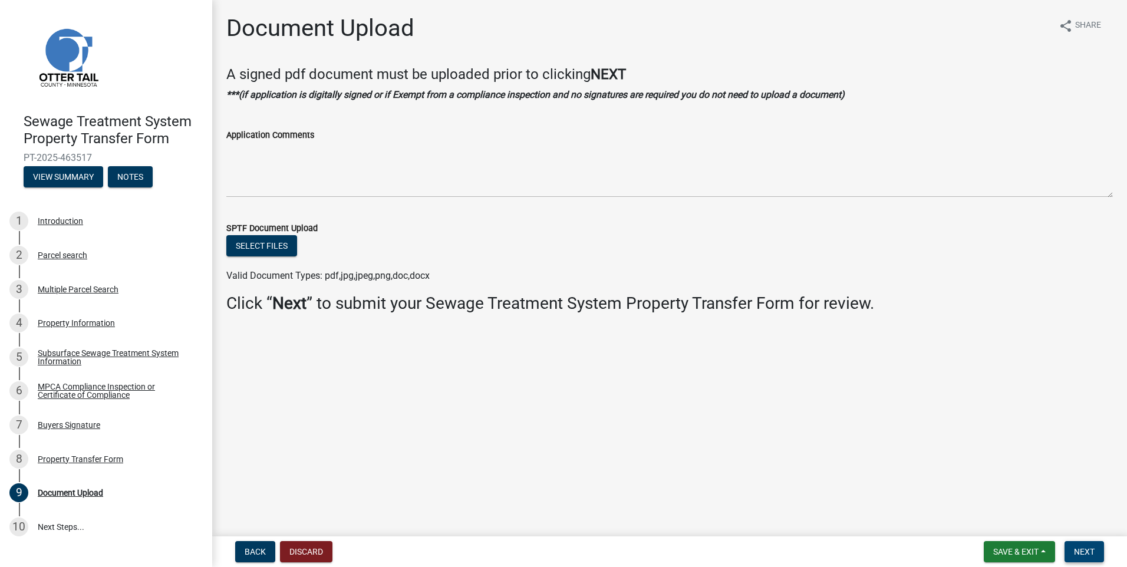
click at [1085, 552] on span "Next" at bounding box center [1084, 551] width 21 height 9
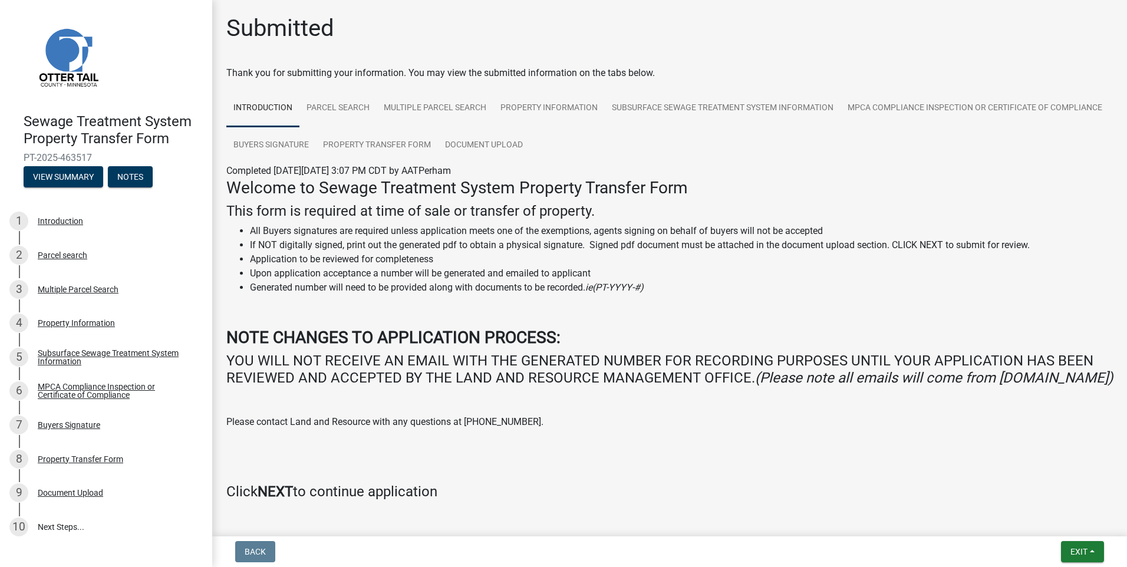
scroll to position [55, 0]
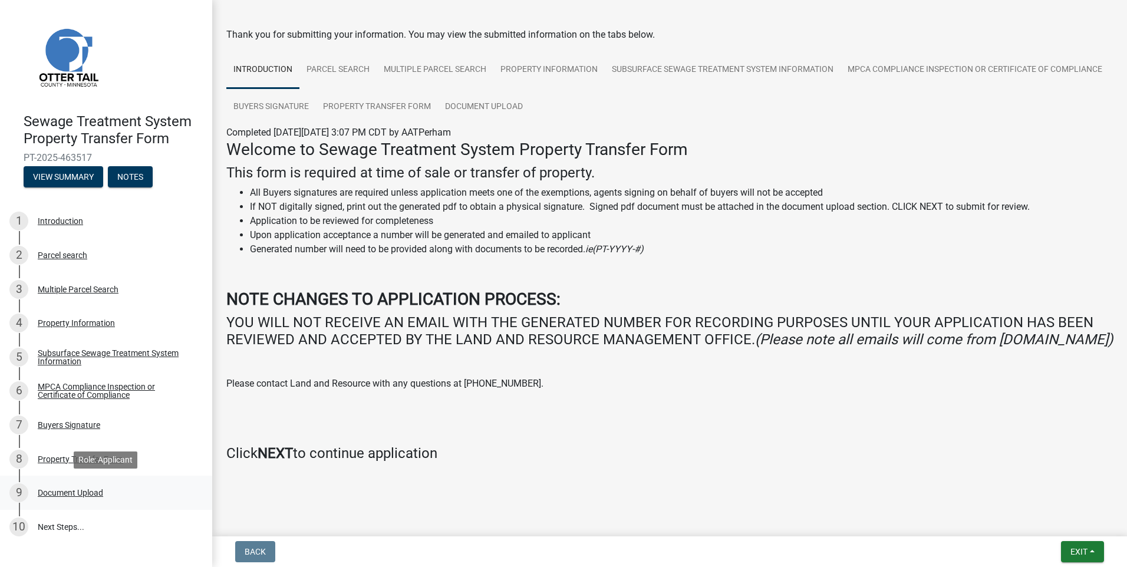
click at [70, 487] on div "9 Document Upload" at bounding box center [101, 492] width 184 height 19
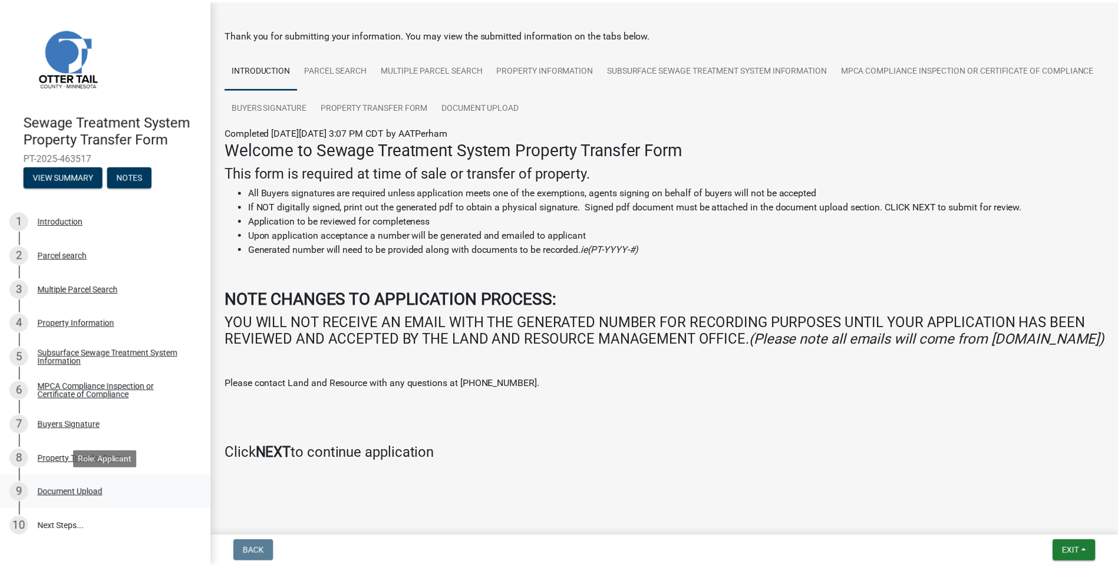
scroll to position [0, 0]
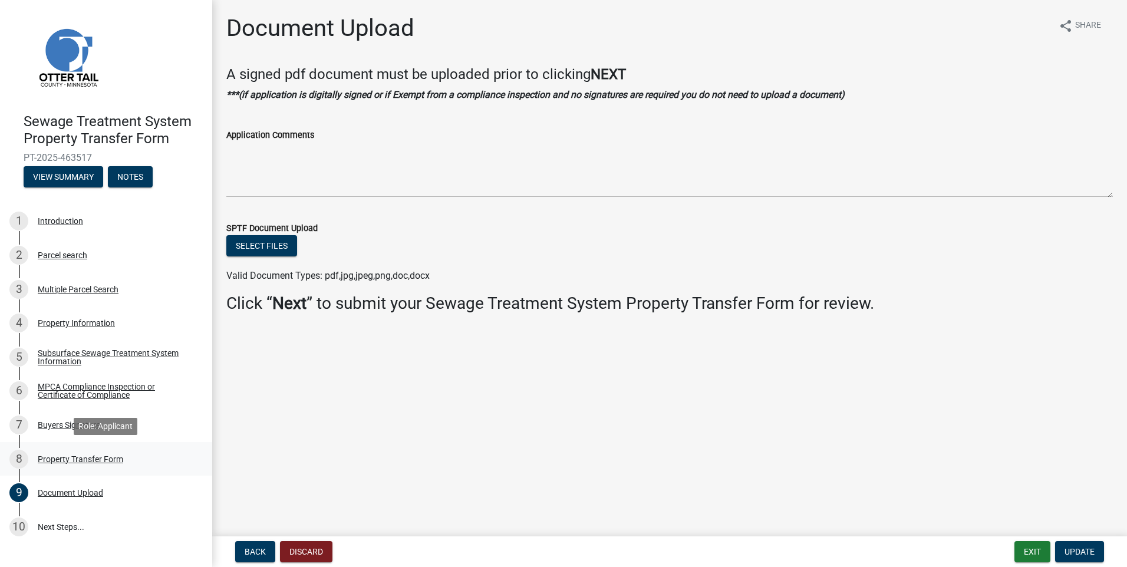
click at [54, 459] on div "Property Transfer Form" at bounding box center [80, 459] width 85 height 8
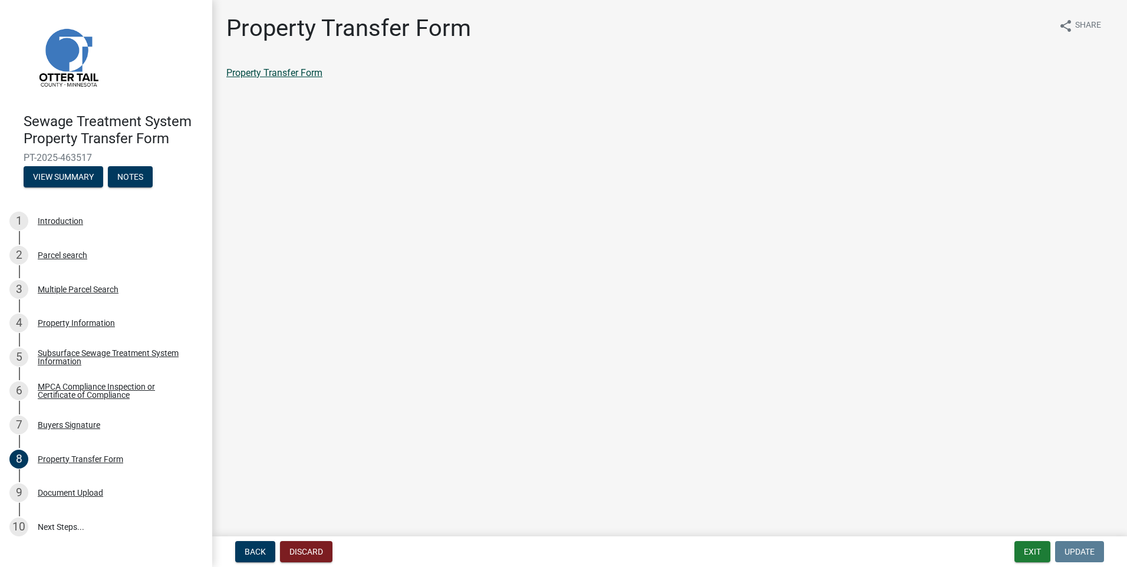
click at [301, 76] on link "Property Transfer Form" at bounding box center [274, 72] width 96 height 11
click at [1026, 545] on button "Exit" at bounding box center [1032, 551] width 36 height 21
